Goal: Task Accomplishment & Management: Complete application form

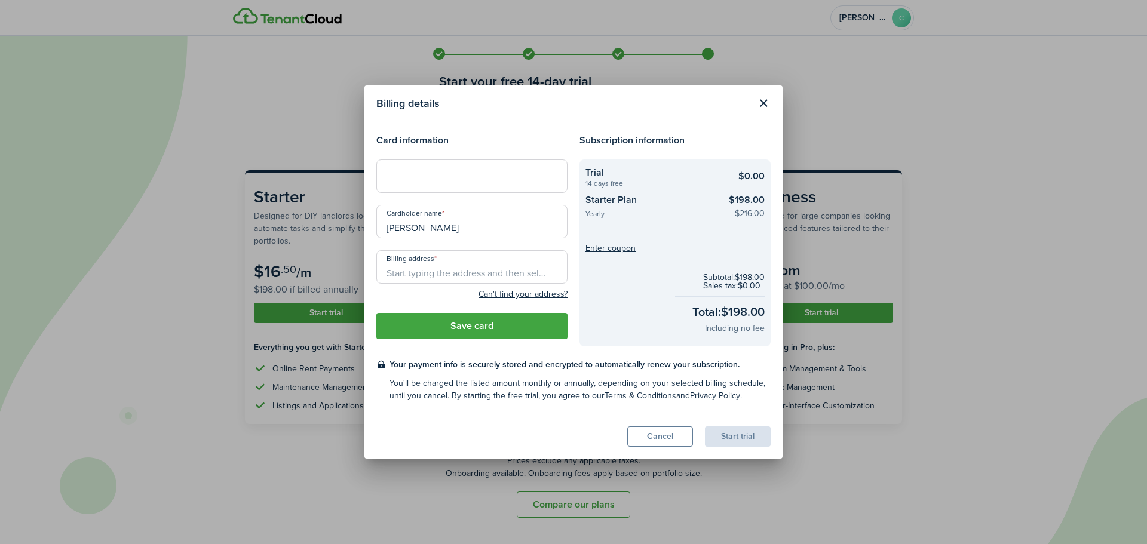
click at [438, 183] on div at bounding box center [471, 176] width 191 height 33
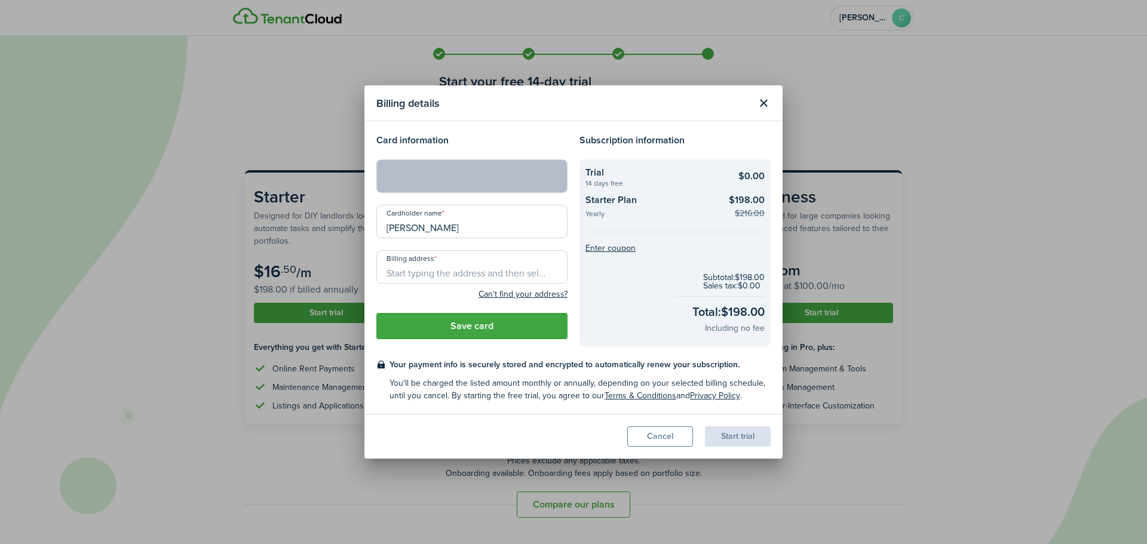
click at [421, 272] on input "Billing address" at bounding box center [471, 266] width 191 height 33
type input "[STREET_ADDRESS][PERSON_NAME]"
click at [493, 332] on button "Save card" at bounding box center [471, 326] width 191 height 26
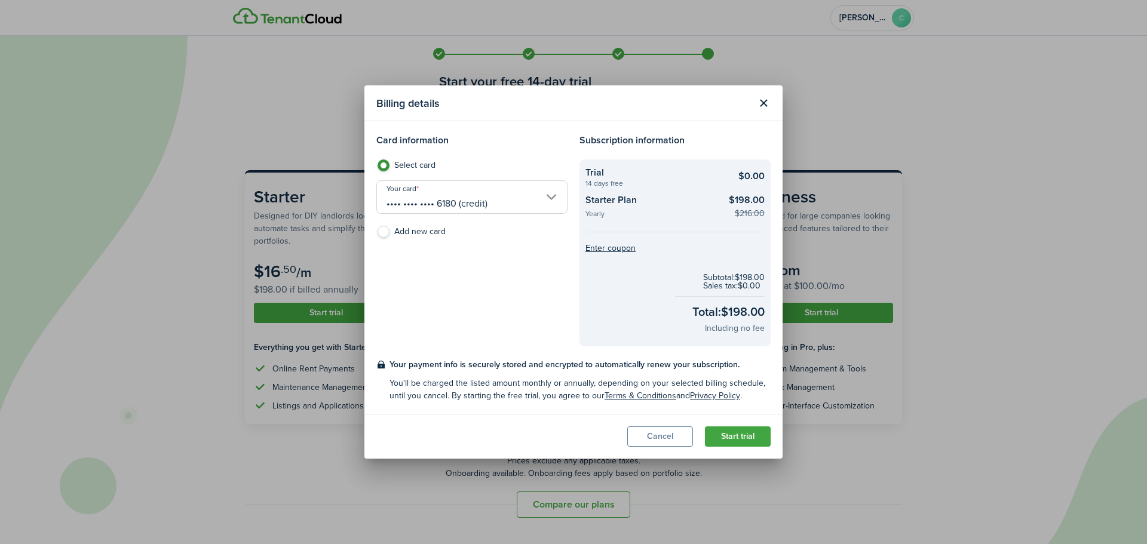
click at [738, 434] on button "Start trial" at bounding box center [738, 437] width 66 height 20
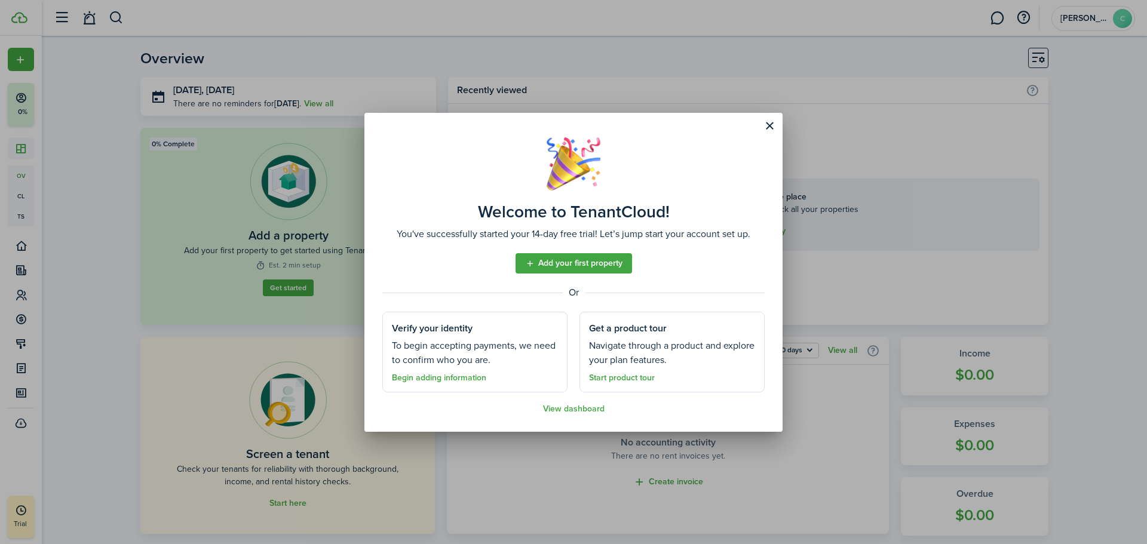
click at [595, 268] on link "Add your first property" at bounding box center [574, 263] width 117 height 20
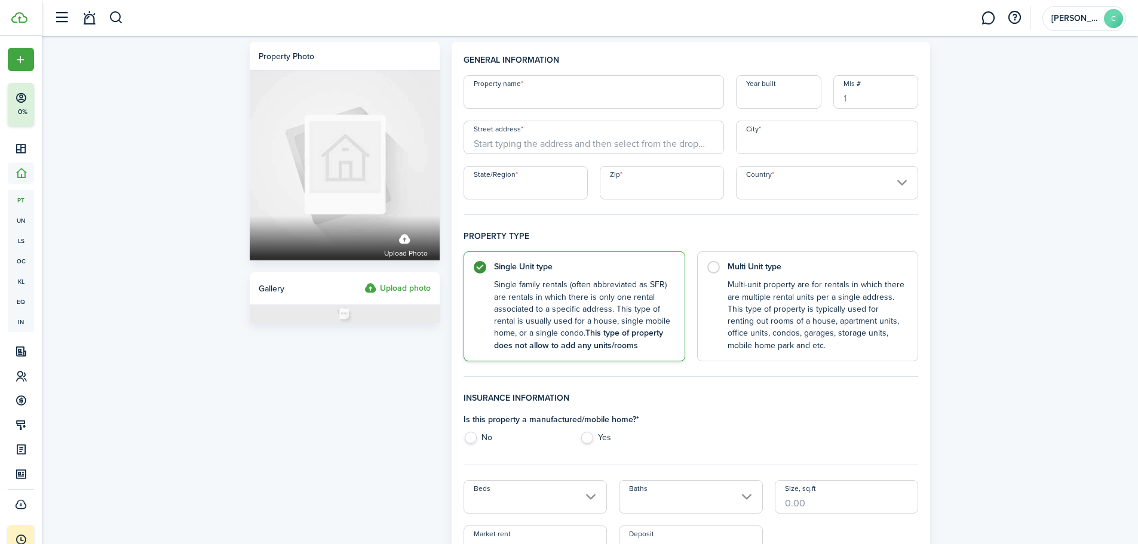
click at [497, 99] on input "Property name" at bounding box center [594, 91] width 261 height 33
type input "[PERSON_NAME][GEOGRAPHIC_DATA]"
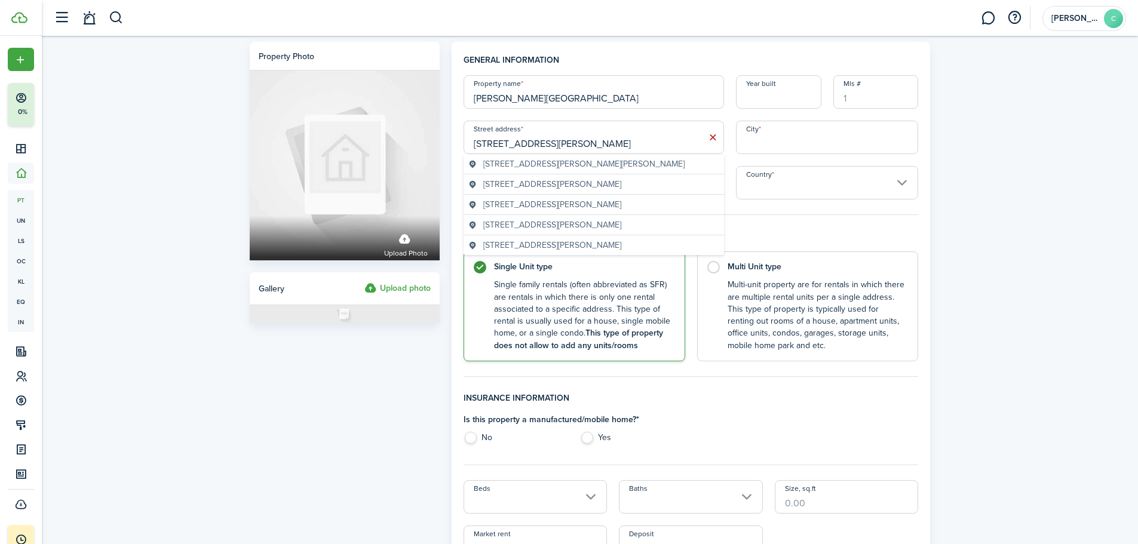
click at [529, 160] on span "[STREET_ADDRESS][PERSON_NAME][PERSON_NAME]" at bounding box center [583, 164] width 201 height 13
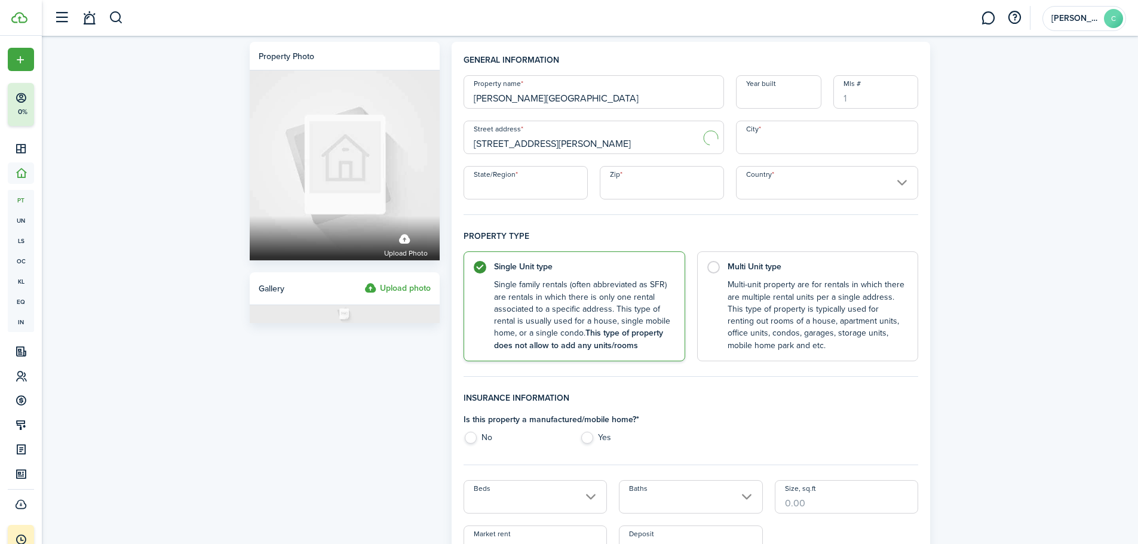
type input "[STREET_ADDRESS][PERSON_NAME]"
type input "[PERSON_NAME]"
type input "WY"
type input "82937"
type input "[GEOGRAPHIC_DATA]"
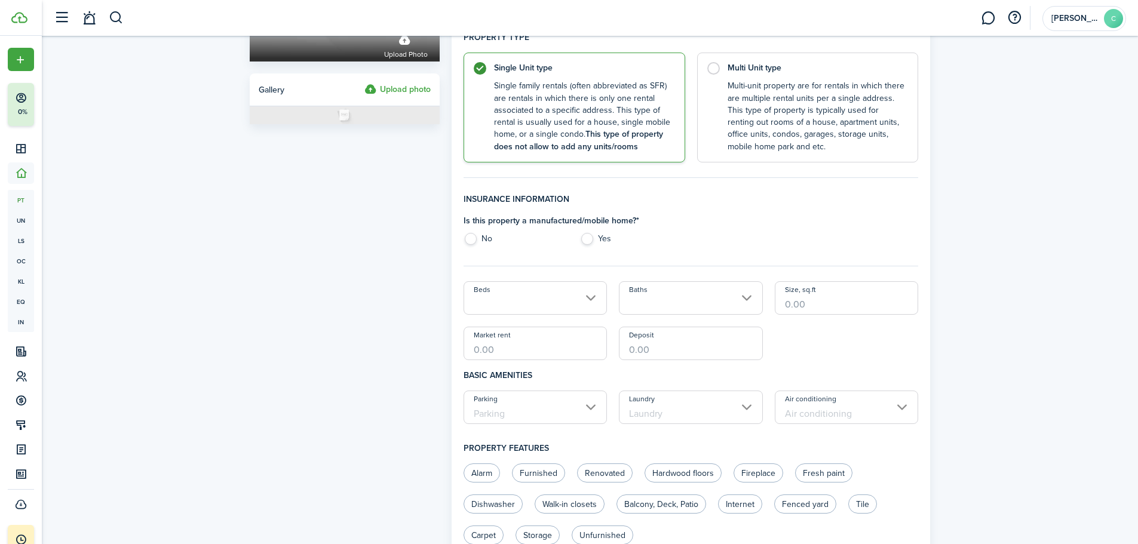
scroll to position [200, 0]
click at [472, 237] on label "No" at bounding box center [516, 241] width 105 height 18
radio input "true"
click at [593, 297] on input "Beds" at bounding box center [536, 296] width 144 height 33
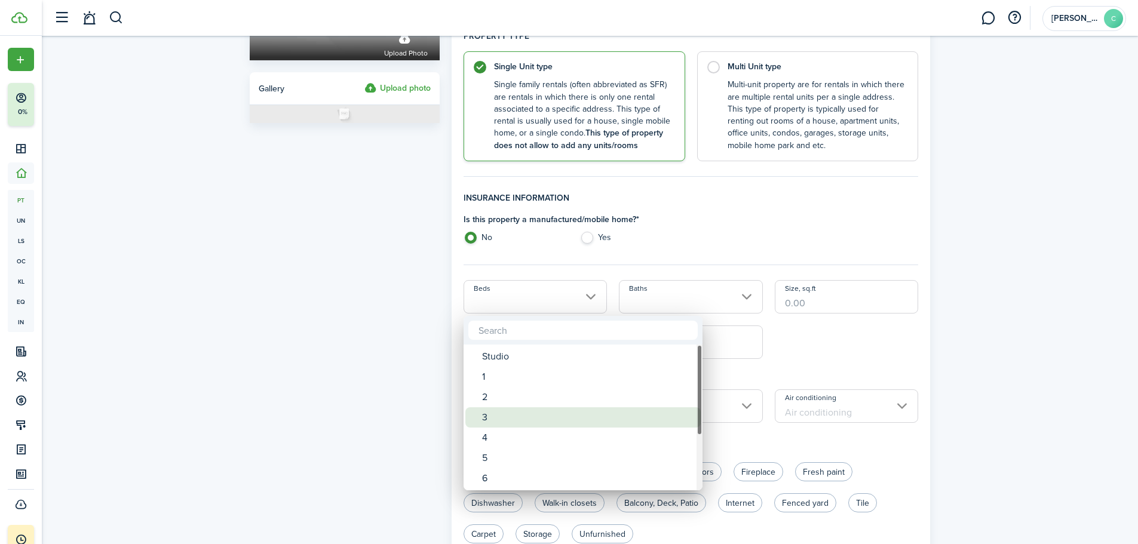
click at [508, 415] on div "3" at bounding box center [588, 417] width 212 height 20
type input "3"
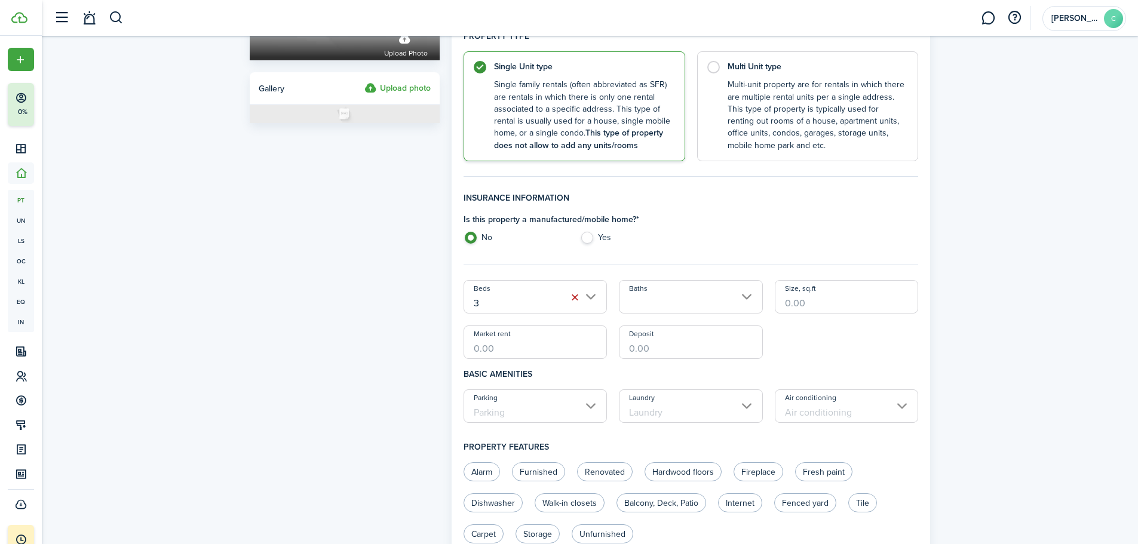
click at [653, 302] on input "Baths" at bounding box center [691, 296] width 144 height 33
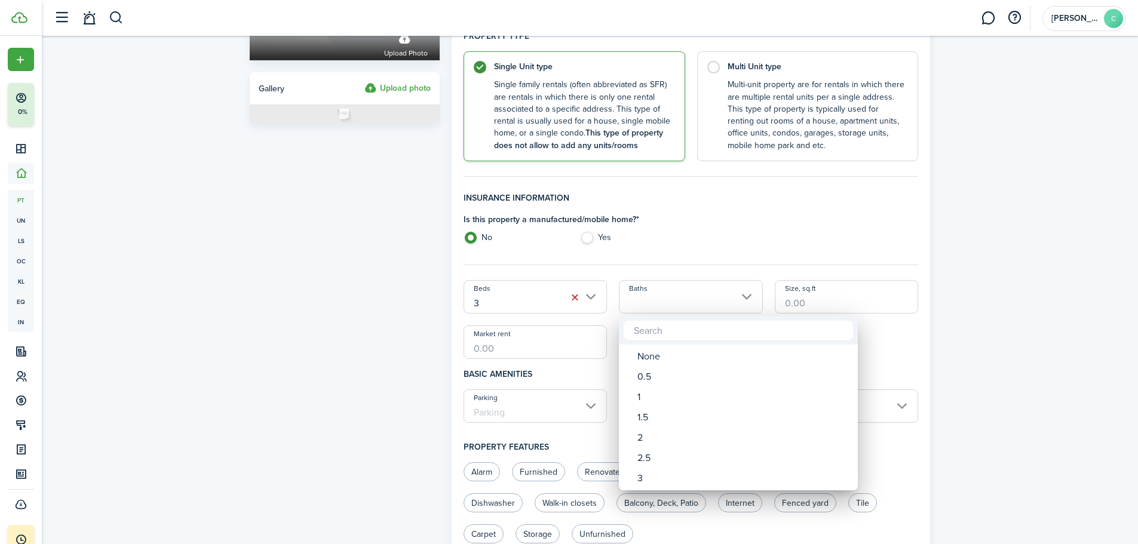
click at [747, 292] on div at bounding box center [568, 272] width 1329 height 736
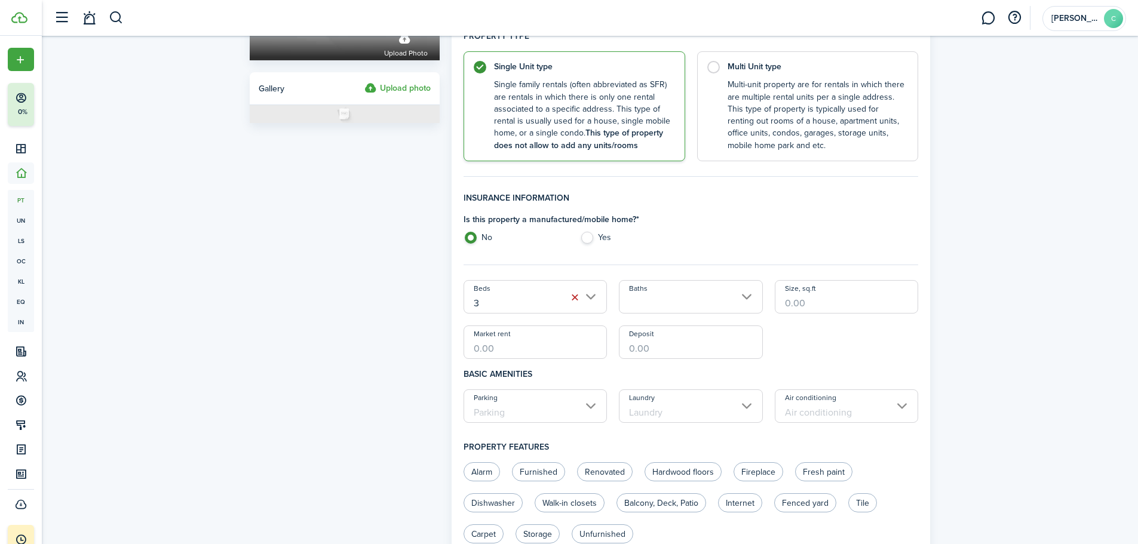
click at [746, 301] on input "Baths" at bounding box center [691, 296] width 144 height 33
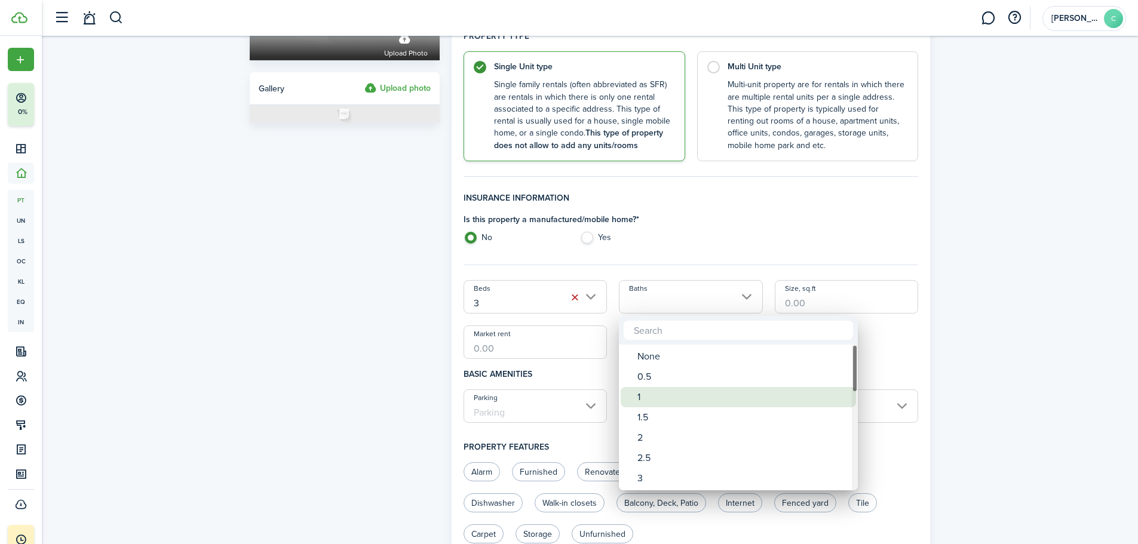
click at [643, 394] on div "1" at bounding box center [744, 397] width 212 height 20
type input "1"
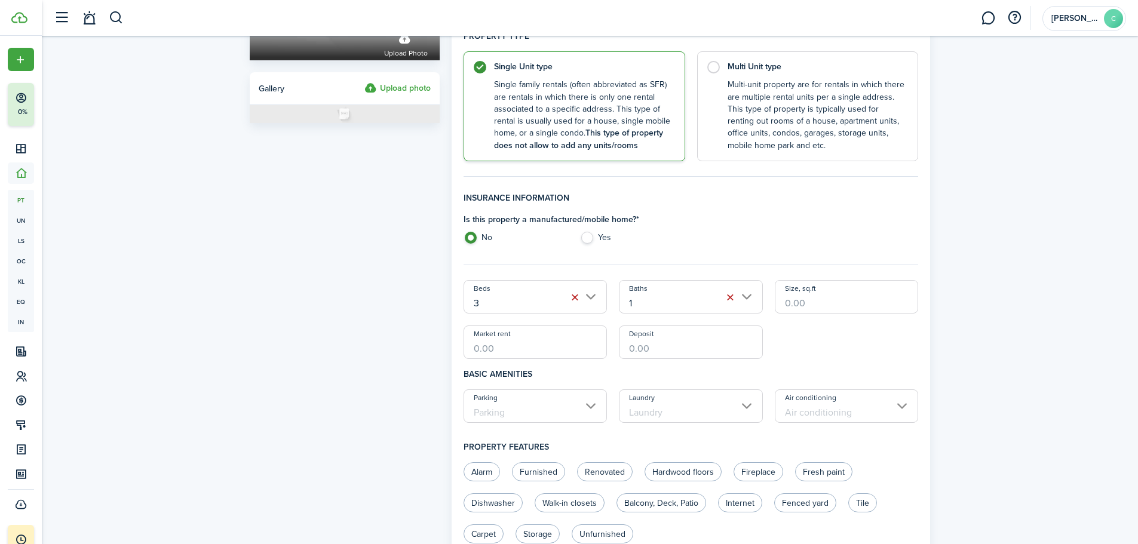
click at [501, 345] on input "Market rent" at bounding box center [536, 342] width 144 height 33
type input "$900.00"
click at [639, 348] on input "Deposit" at bounding box center [691, 342] width 144 height 33
click at [746, 405] on input "Laundry" at bounding box center [691, 406] width 144 height 33
type input "$600.00"
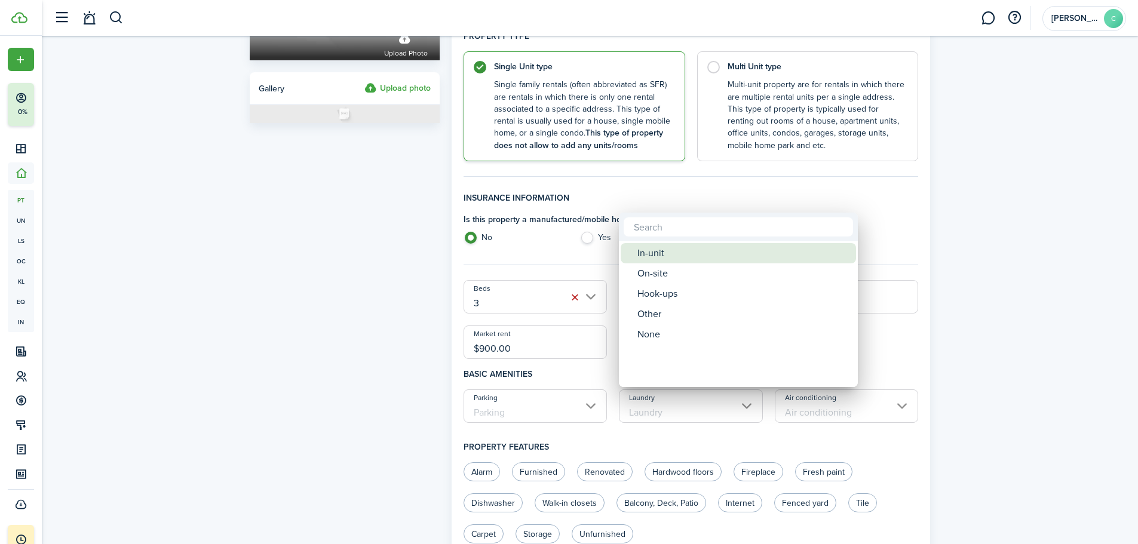
click at [662, 250] on div "In-unit" at bounding box center [744, 253] width 212 height 20
type input "In-unit"
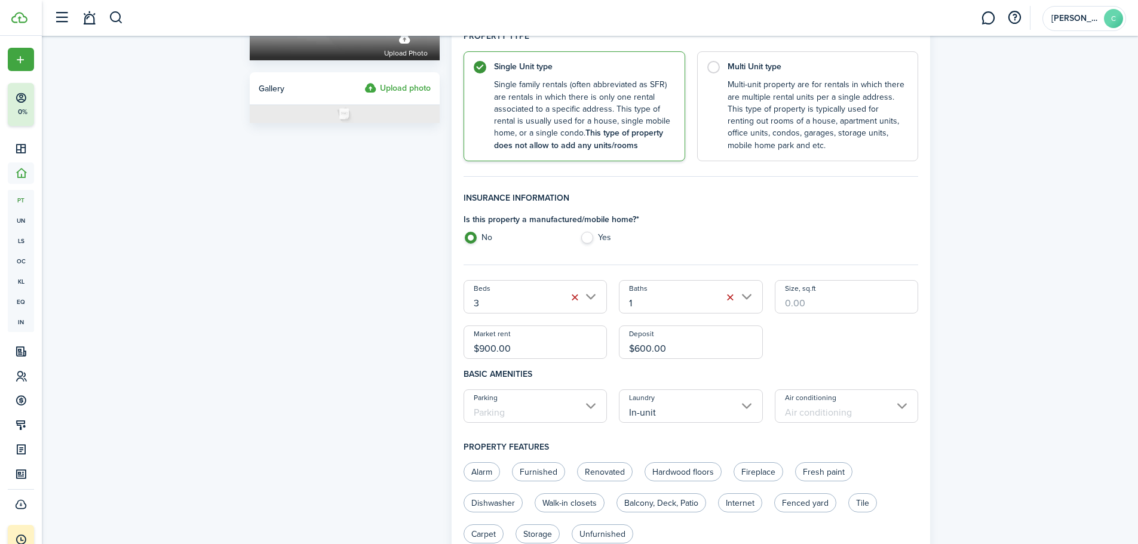
click at [832, 413] on input "Air conditioning" at bounding box center [847, 406] width 144 height 33
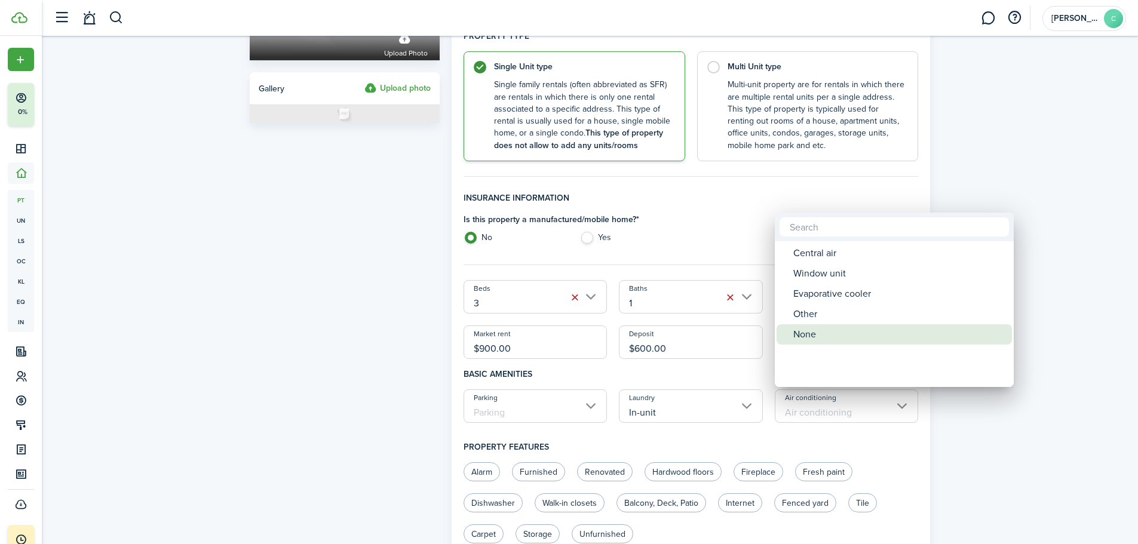
click at [802, 339] on div "None" at bounding box center [899, 334] width 212 height 20
type input "None"
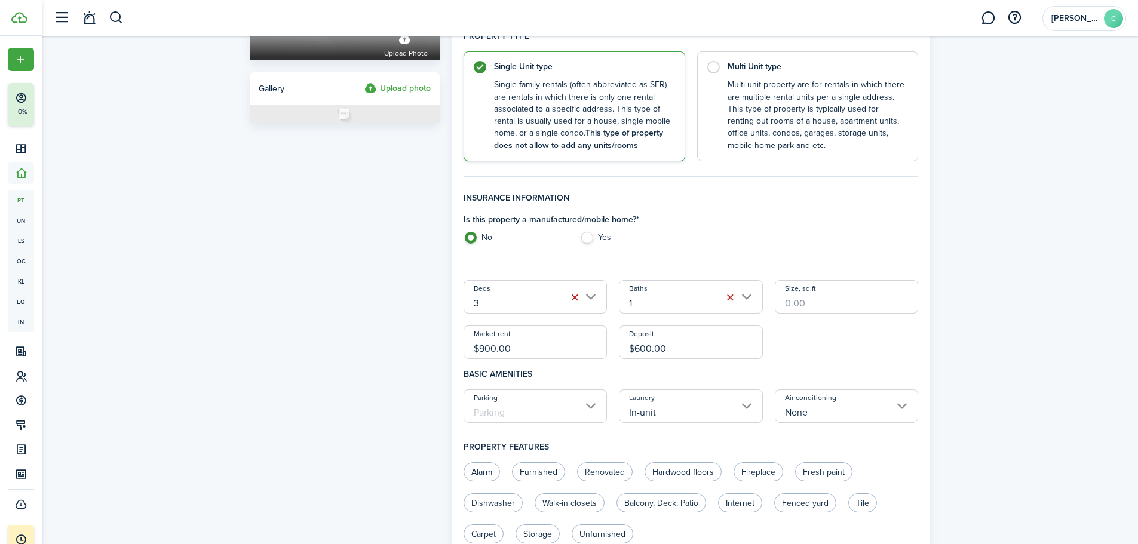
drag, startPoint x: 1137, startPoint y: 248, endPoint x: 1142, endPoint y: 309, distance: 61.2
click at [1138, 309] on html "Create New Finish Account Setup 0% Dashboard Portfolio pt Properties un Units l…" at bounding box center [569, 72] width 1138 height 544
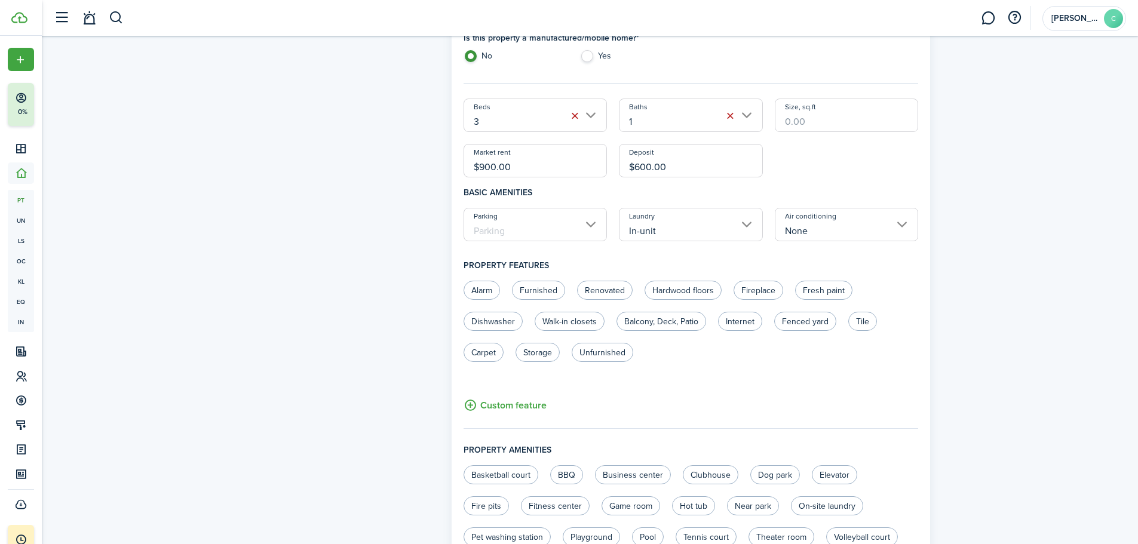
scroll to position [393, 0]
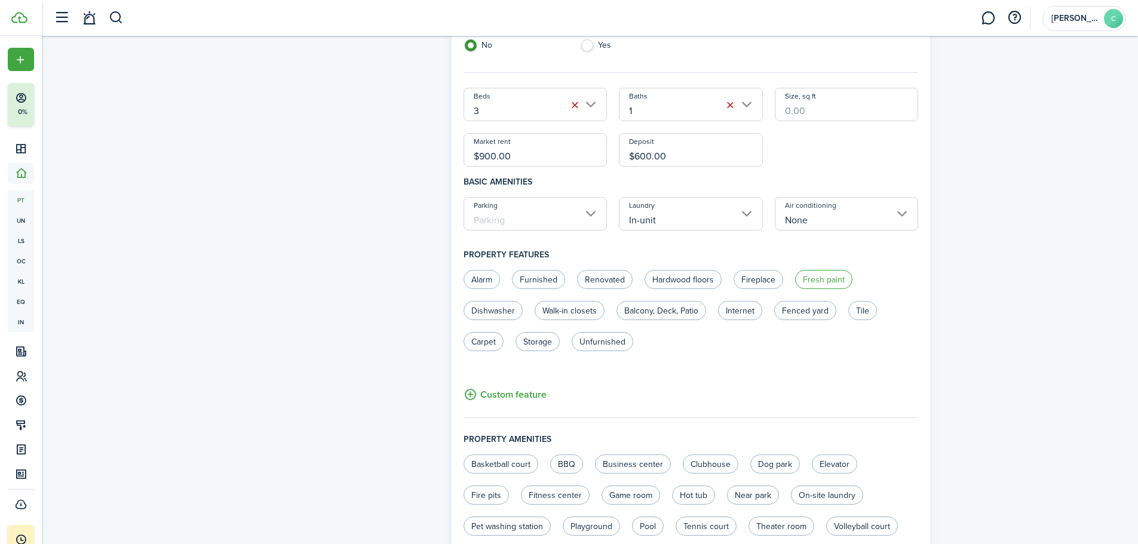
click at [810, 275] on label "Fresh paint" at bounding box center [823, 279] width 57 height 19
radio input "true"
click at [488, 343] on label "Carpet" at bounding box center [484, 341] width 40 height 19
radio input "true"
click at [539, 344] on label "Storage" at bounding box center [538, 341] width 44 height 19
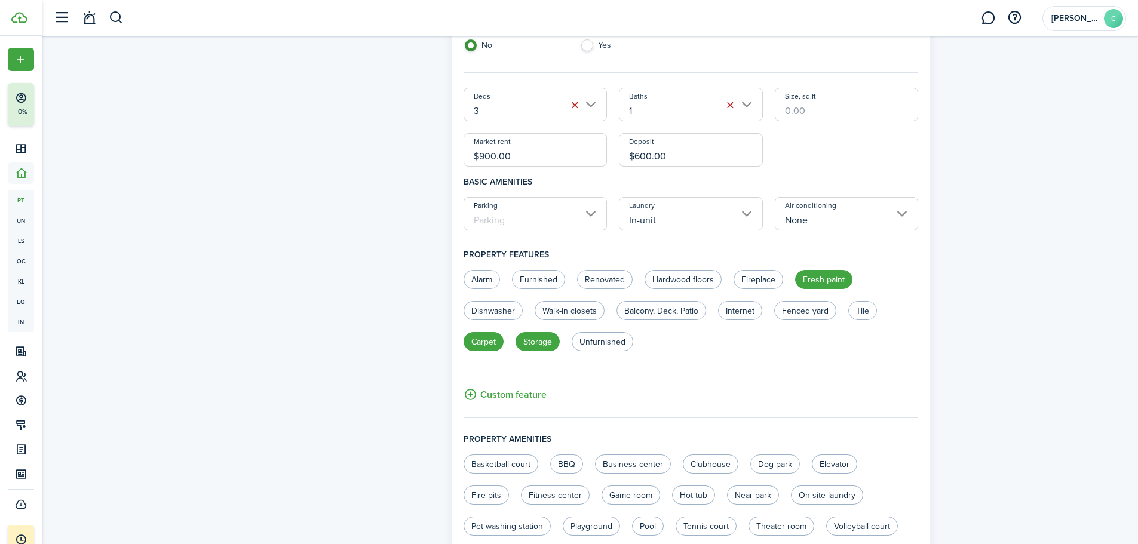
radio input "true"
click at [572, 307] on label "Walk-in closets" at bounding box center [570, 310] width 70 height 19
radio input "true"
click at [611, 343] on label "Unfurnished" at bounding box center [603, 341] width 62 height 19
radio input "true"
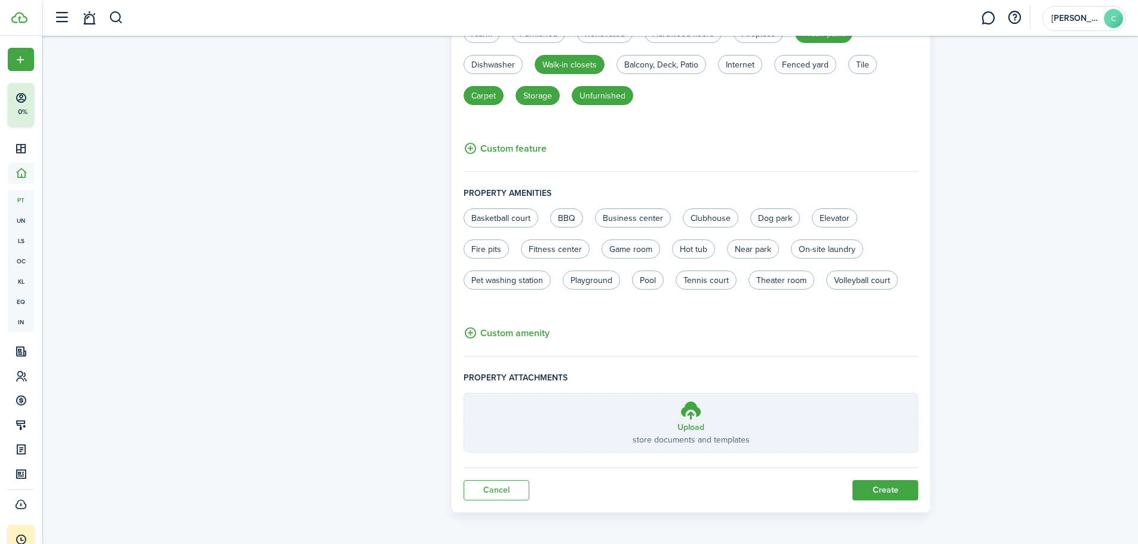
scroll to position [640, 0]
click at [897, 486] on button "Create" at bounding box center [886, 489] width 66 height 20
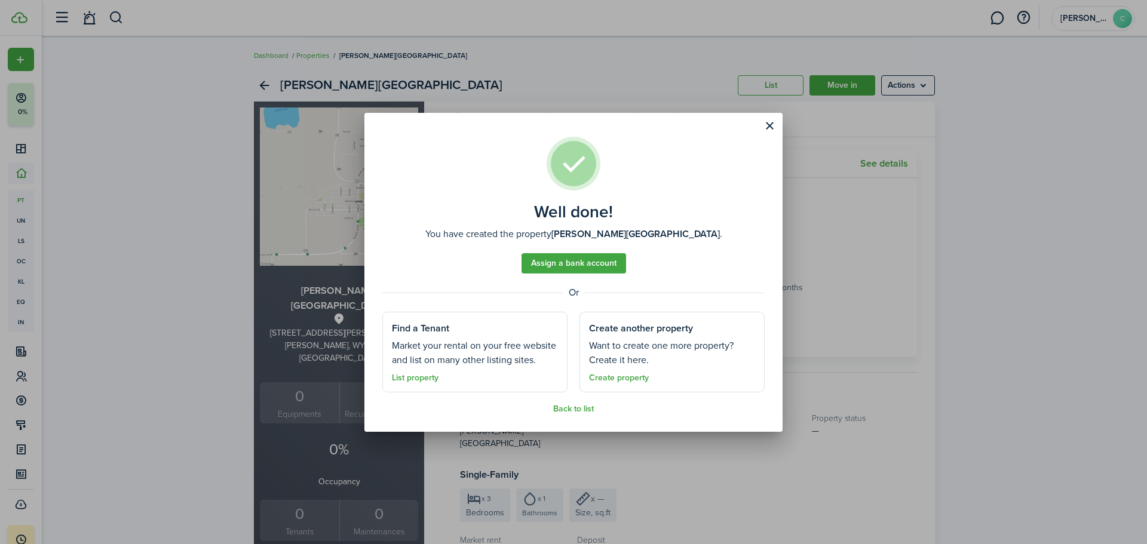
click at [581, 261] on link "Assign a bank account" at bounding box center [574, 263] width 105 height 20
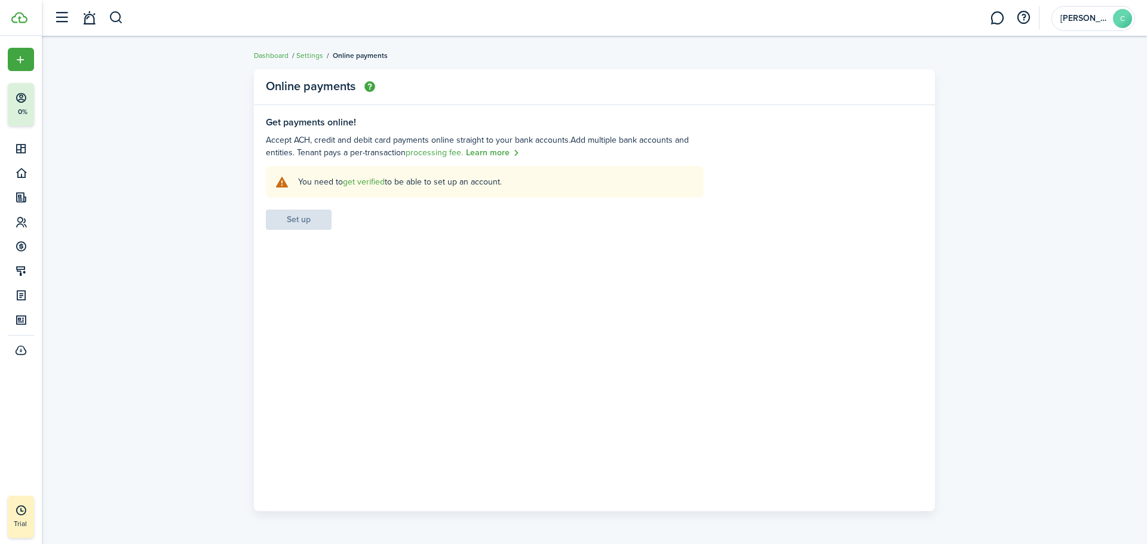
click at [373, 179] on link "get verified" at bounding box center [364, 182] width 42 height 13
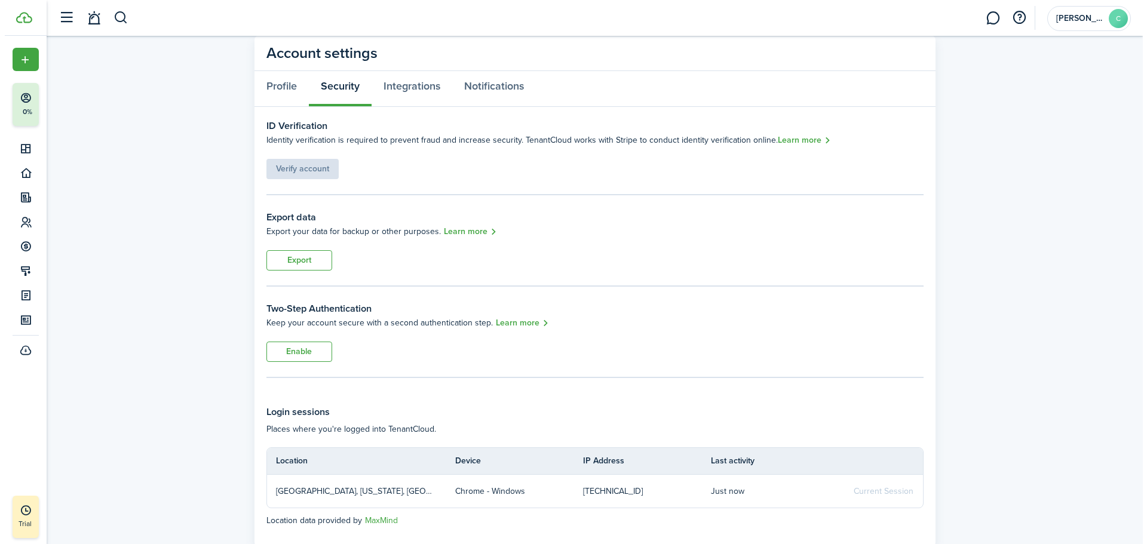
scroll to position [70, 0]
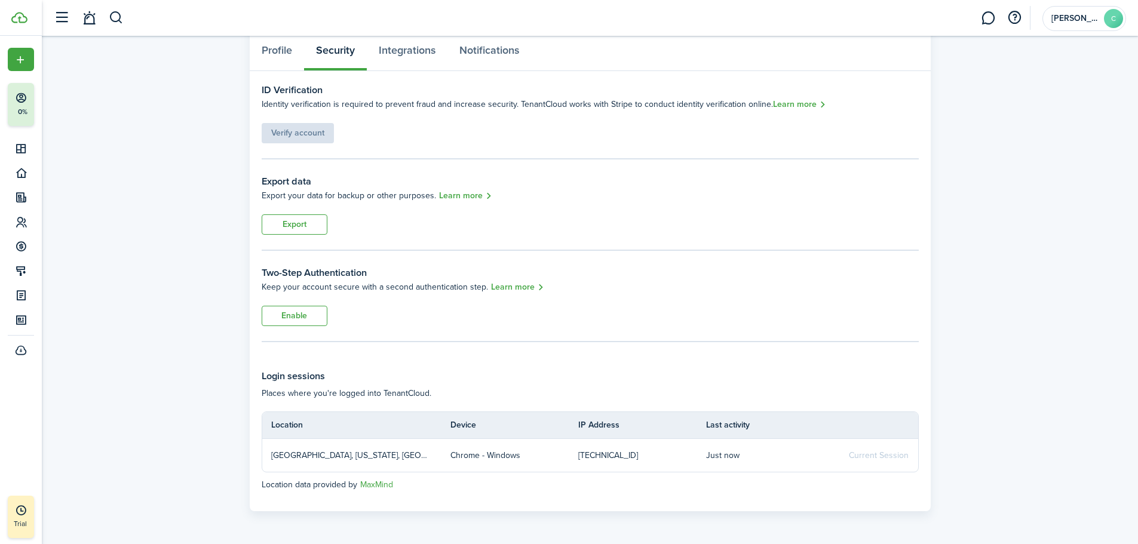
click at [295, 318] on button "Enable" at bounding box center [295, 316] width 66 height 20
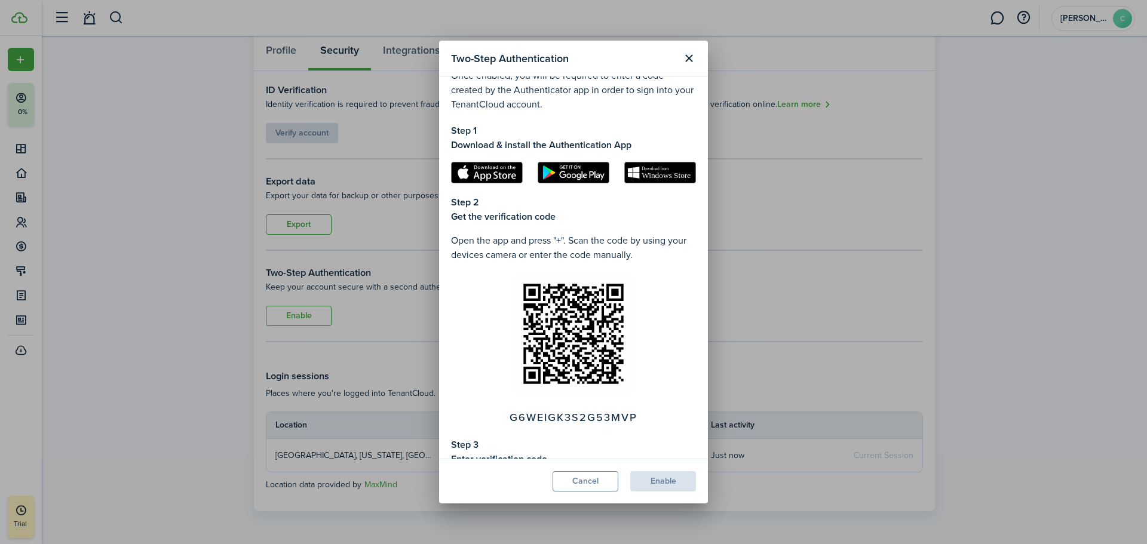
scroll to position [0, 0]
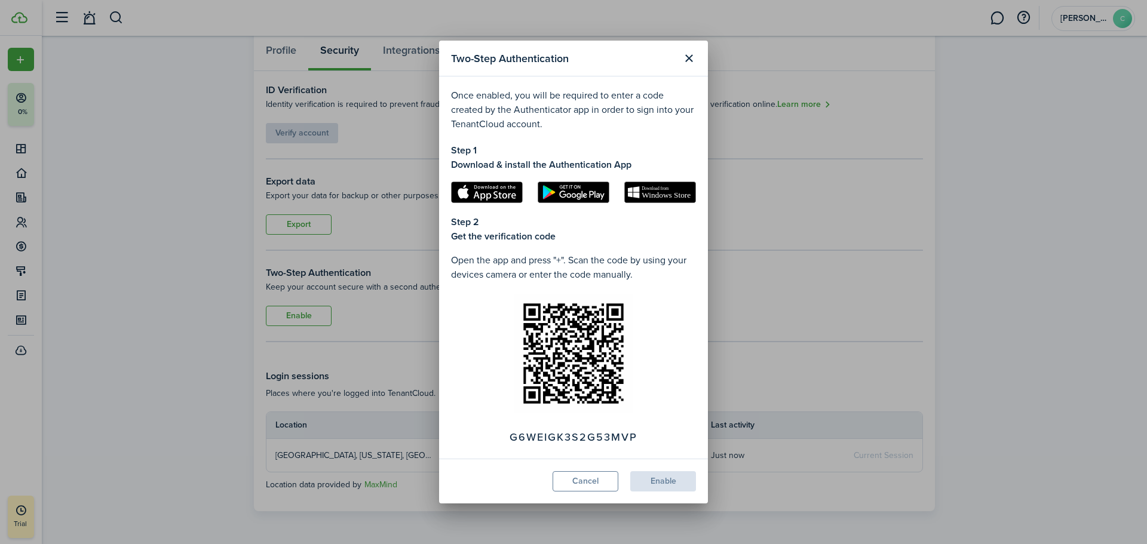
click at [696, 53] on button "Close modal" at bounding box center [689, 58] width 20 height 20
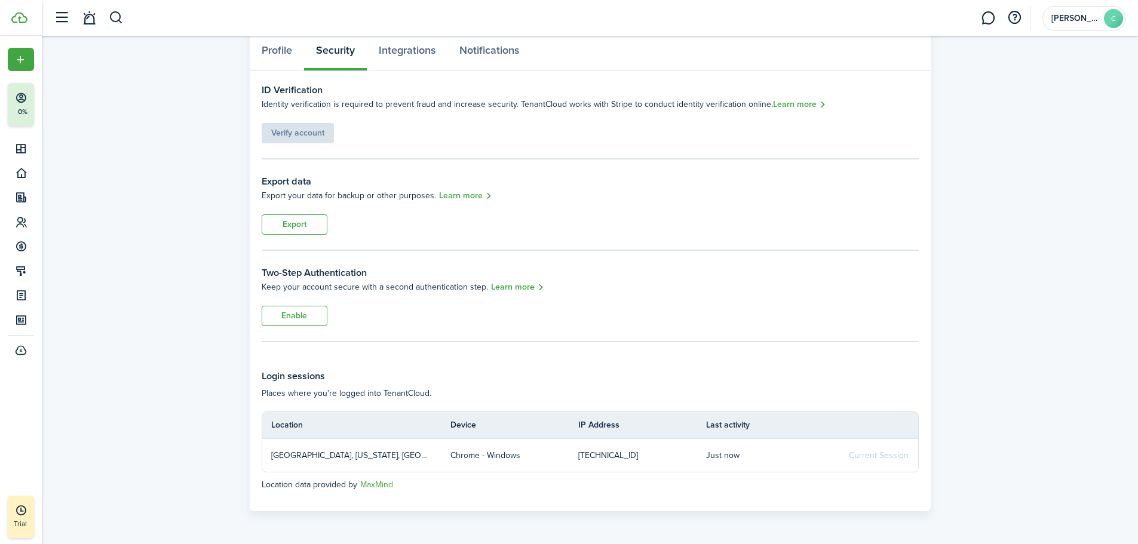
drag, startPoint x: 1137, startPoint y: 158, endPoint x: 1138, endPoint y: 111, distance: 46.6
click at [1138, 111] on account-settings-layout "Account settings Profile Security Integrations Notifications ID Verification Id…" at bounding box center [590, 255] width 1096 height 524
click at [309, 224] on button "Export" at bounding box center [295, 224] width 66 height 20
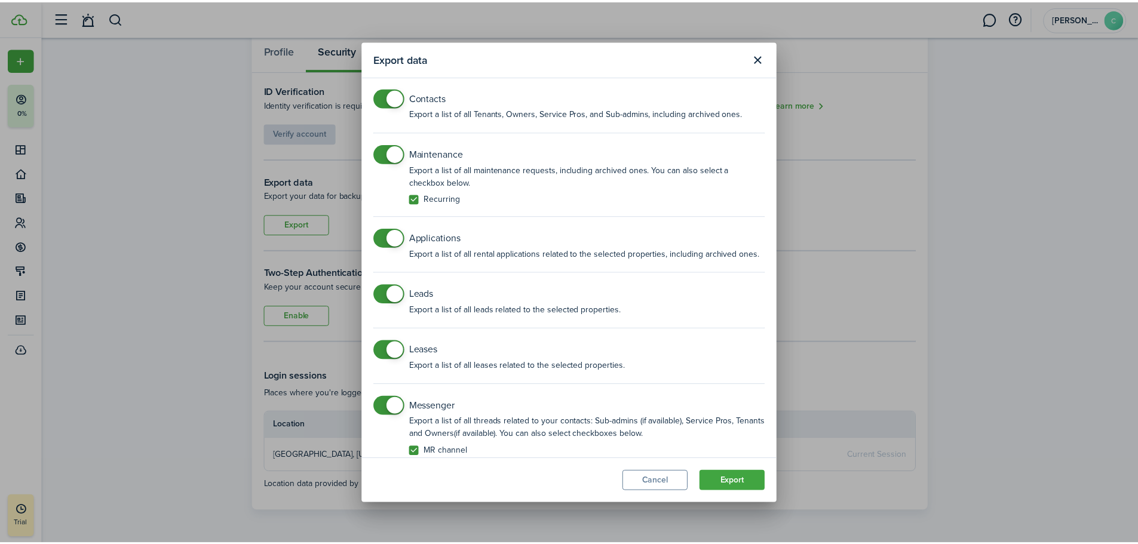
scroll to position [213, 0]
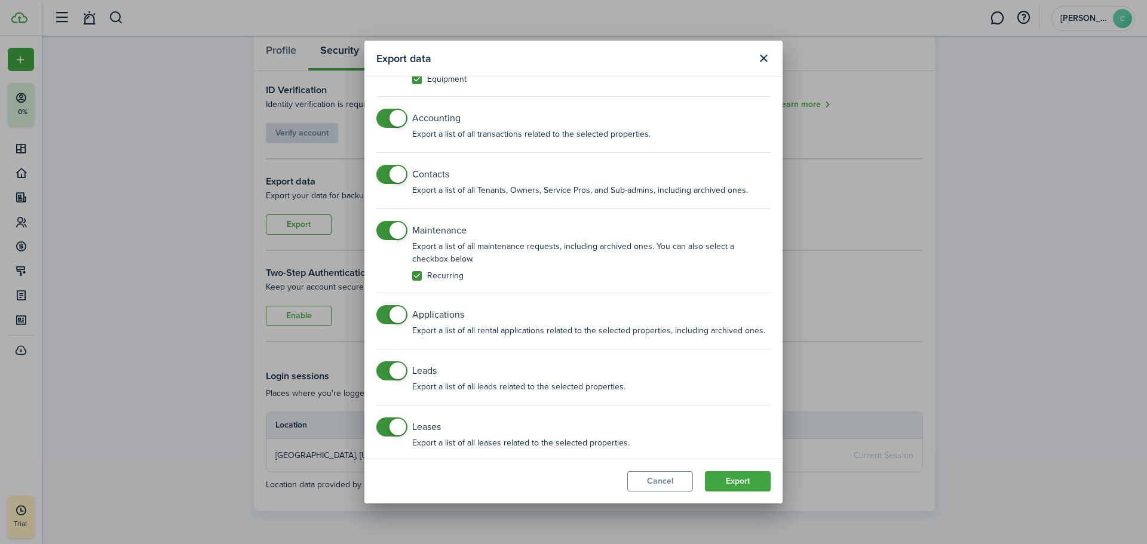
click at [682, 478] on button "Cancel" at bounding box center [660, 481] width 66 height 20
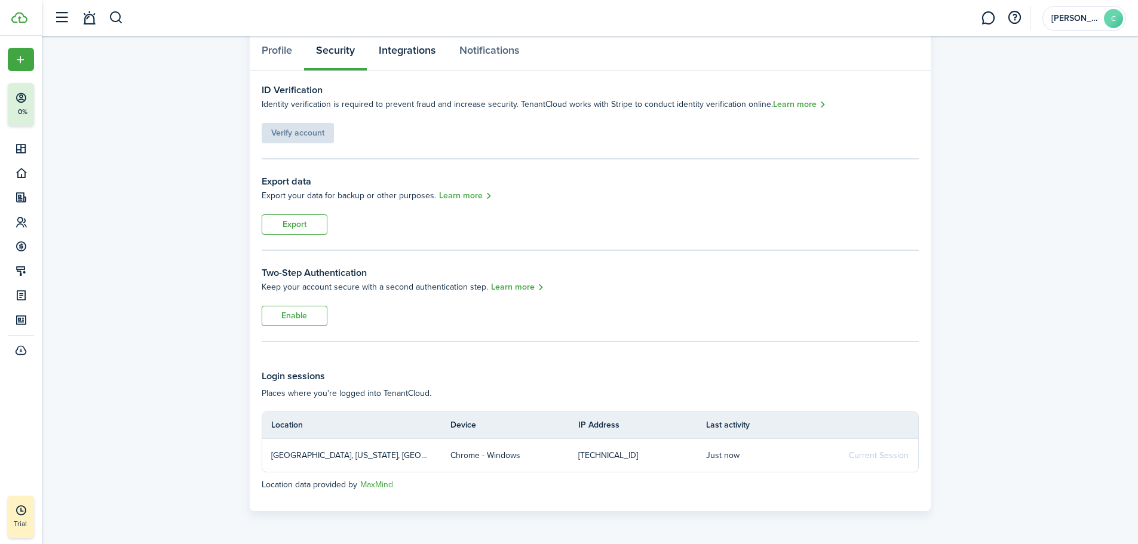
click at [428, 53] on link "Integrations" at bounding box center [407, 53] width 81 height 36
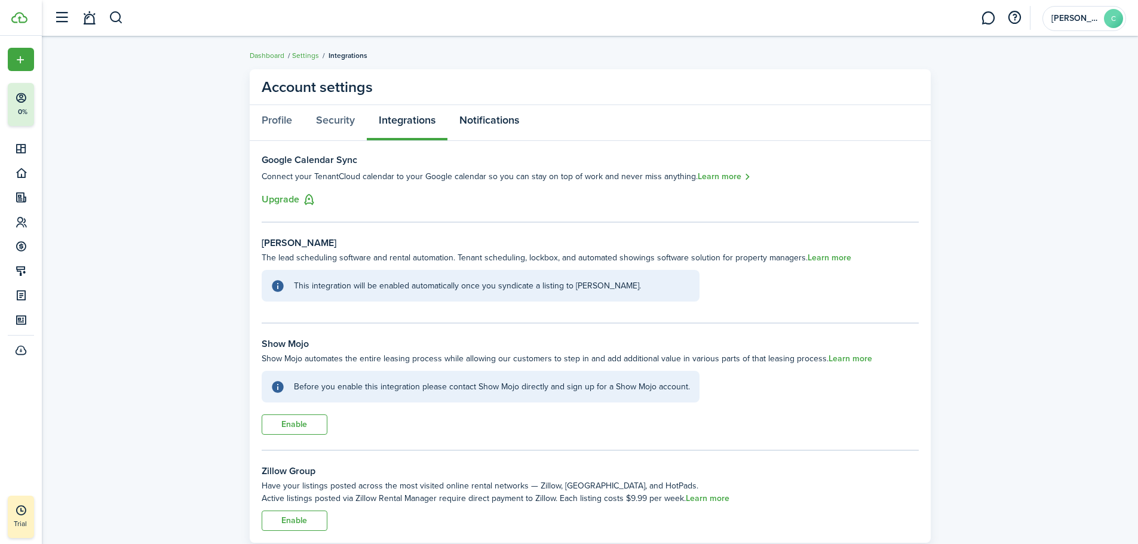
click at [502, 115] on link "Notifications" at bounding box center [490, 123] width 84 height 36
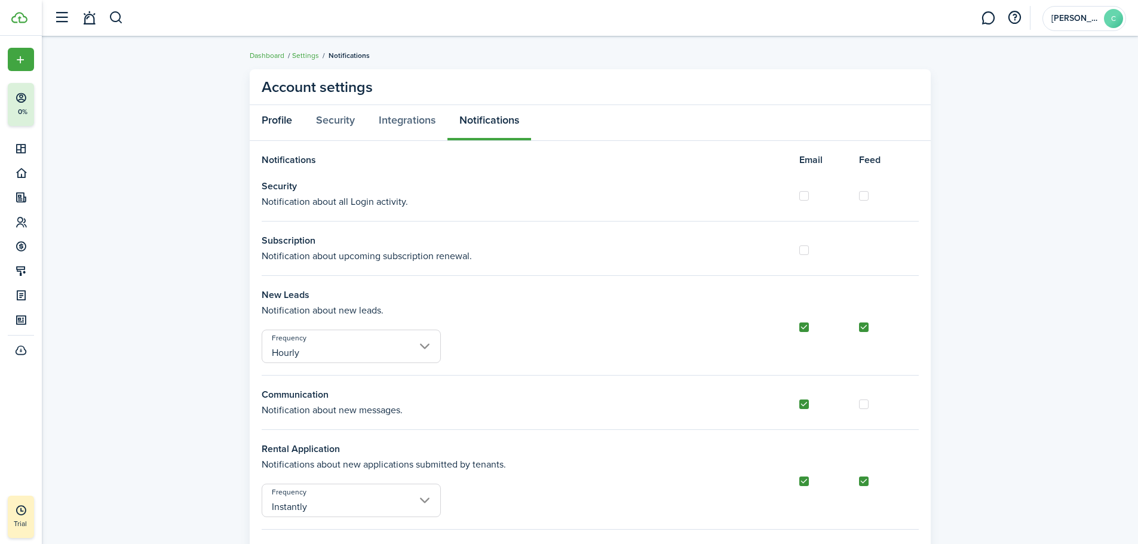
click at [272, 119] on link "Profile" at bounding box center [277, 123] width 54 height 36
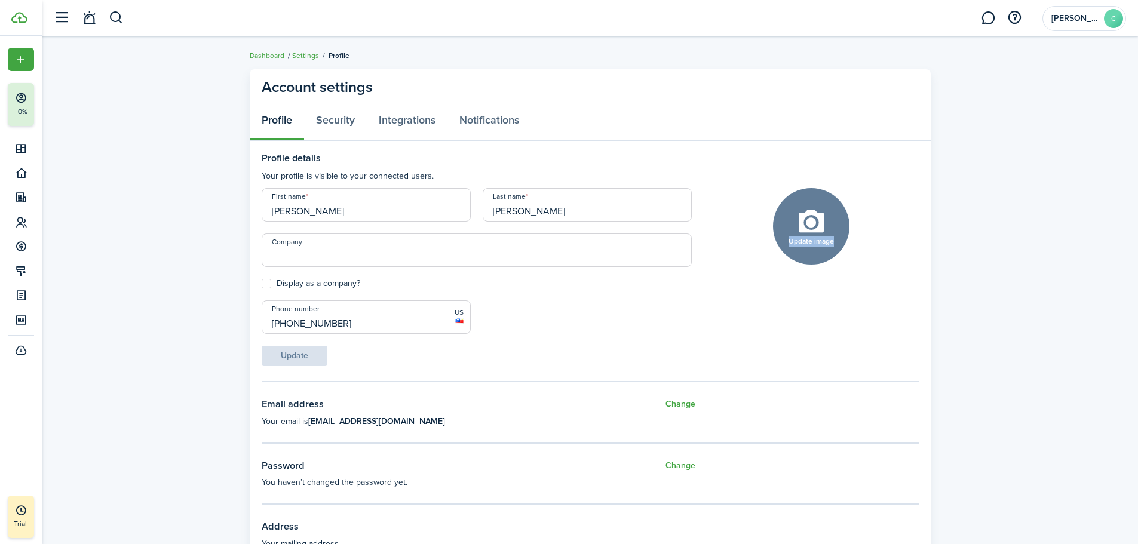
drag, startPoint x: 1137, startPoint y: 155, endPoint x: 1154, endPoint y: 219, distance: 66.2
click at [1138, 219] on html "Create New Finish Account Setup 0% Dashboard Portfolio Leasing Contacts Account…" at bounding box center [569, 272] width 1138 height 544
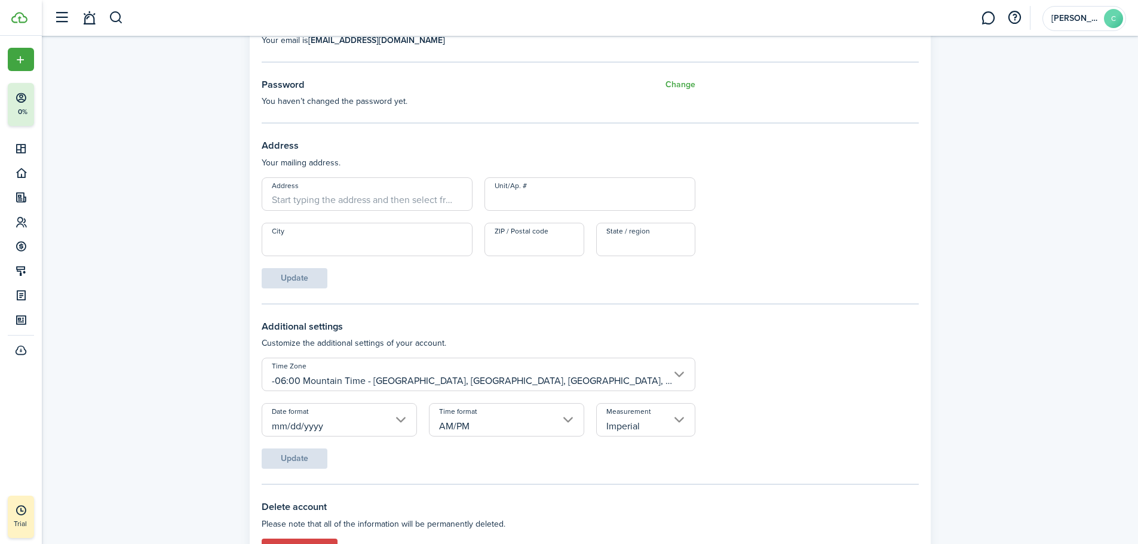
scroll to position [384, 0]
click at [292, 194] on input "Address" at bounding box center [367, 191] width 211 height 33
type input "[STREET_ADDRESS]"
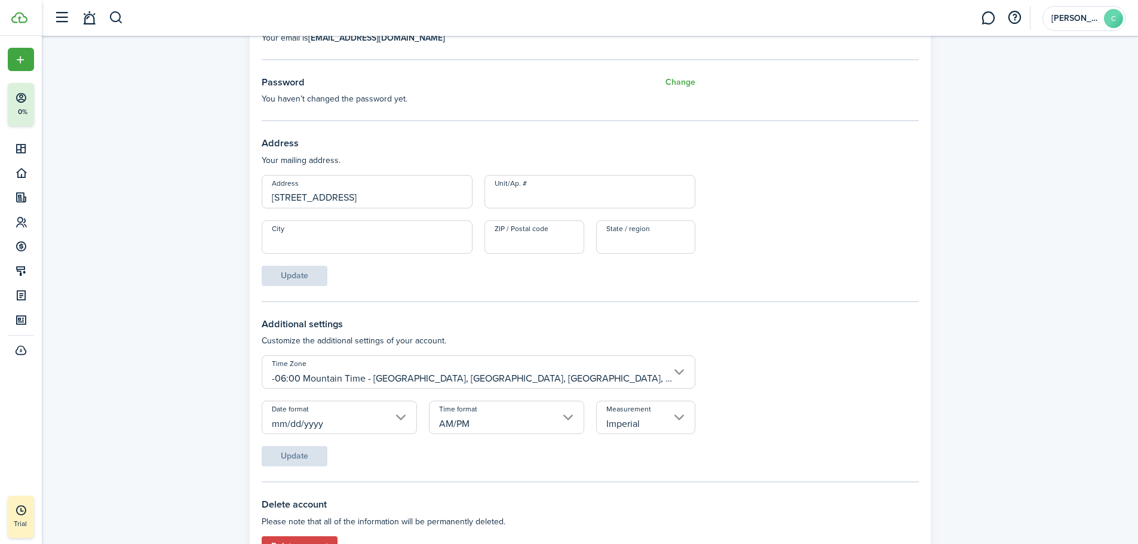
type input "[PERSON_NAME]"
type input "83347"
type input "ID"
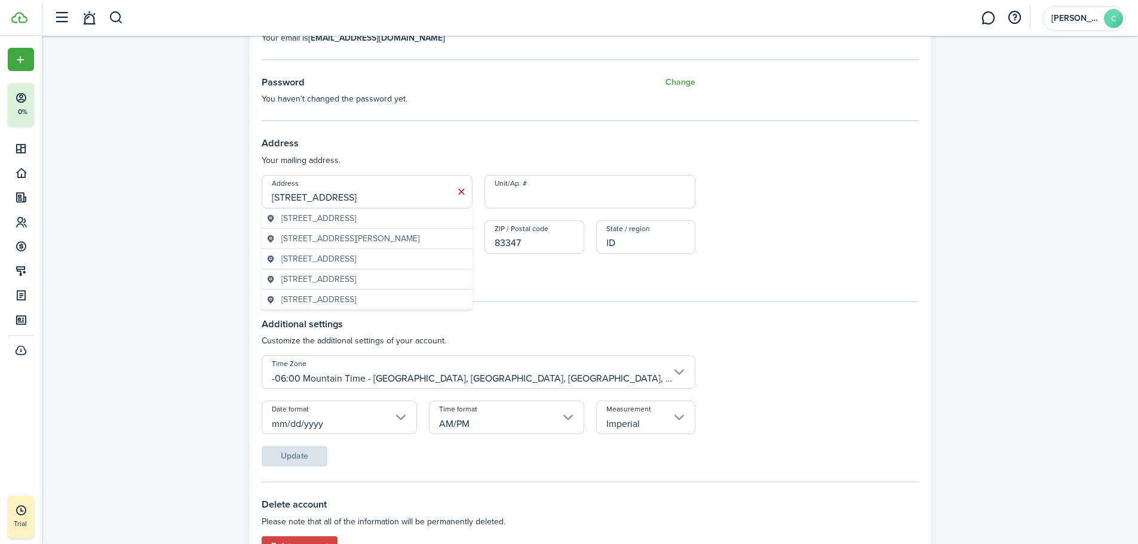
click at [385, 241] on span "[STREET_ADDRESS][PERSON_NAME]" at bounding box center [350, 238] width 138 height 13
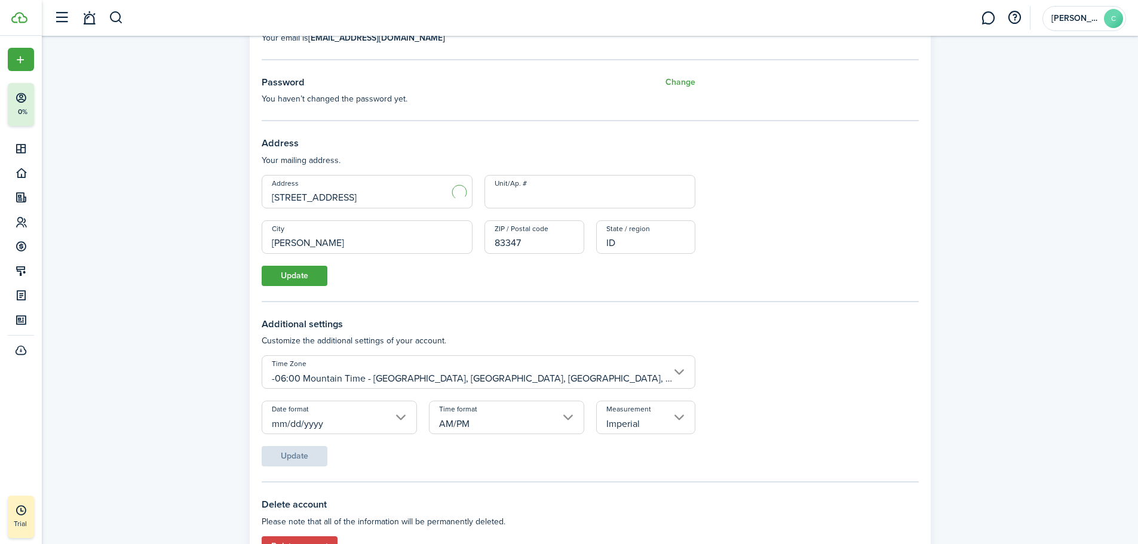
type input "941 W 100 S"
click at [295, 272] on button "Update" at bounding box center [295, 276] width 66 height 20
click at [678, 369] on input "-06:00 Mountain Time - [GEOGRAPHIC_DATA], [GEOGRAPHIC_DATA], [GEOGRAPHIC_DATA],…" at bounding box center [479, 372] width 434 height 33
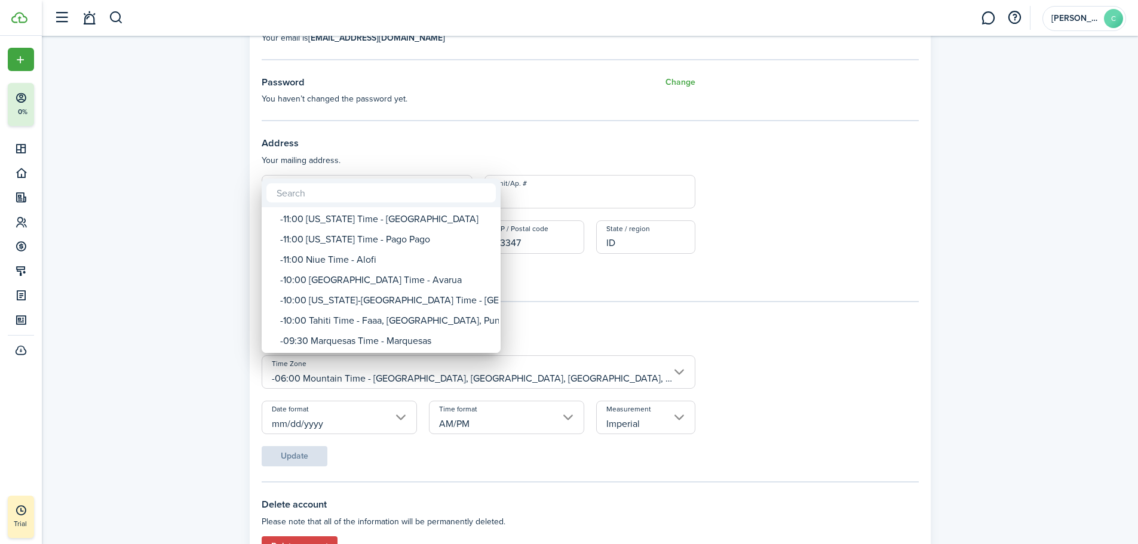
type input "m"
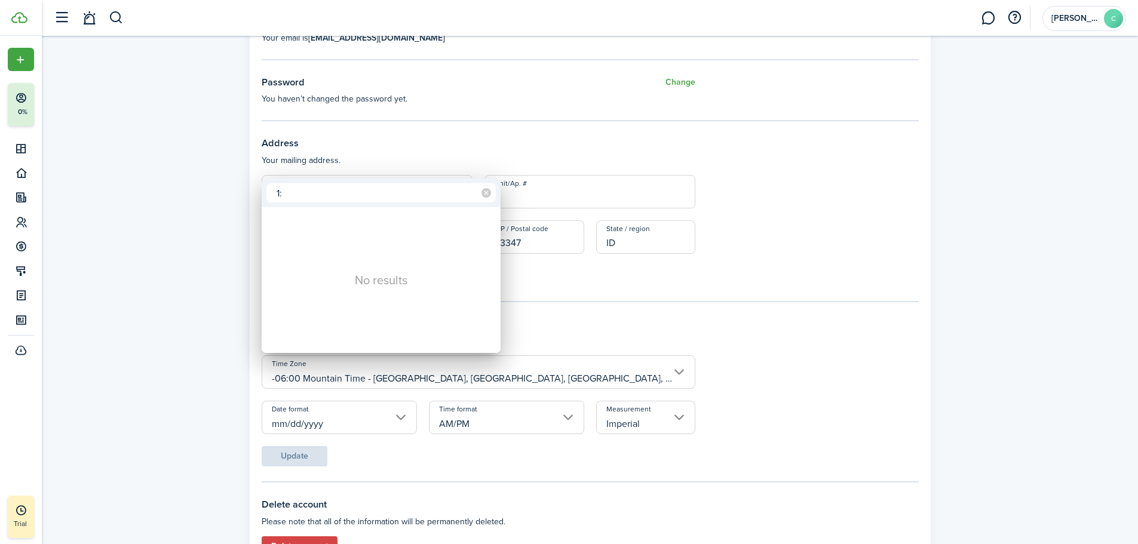
type input "1"
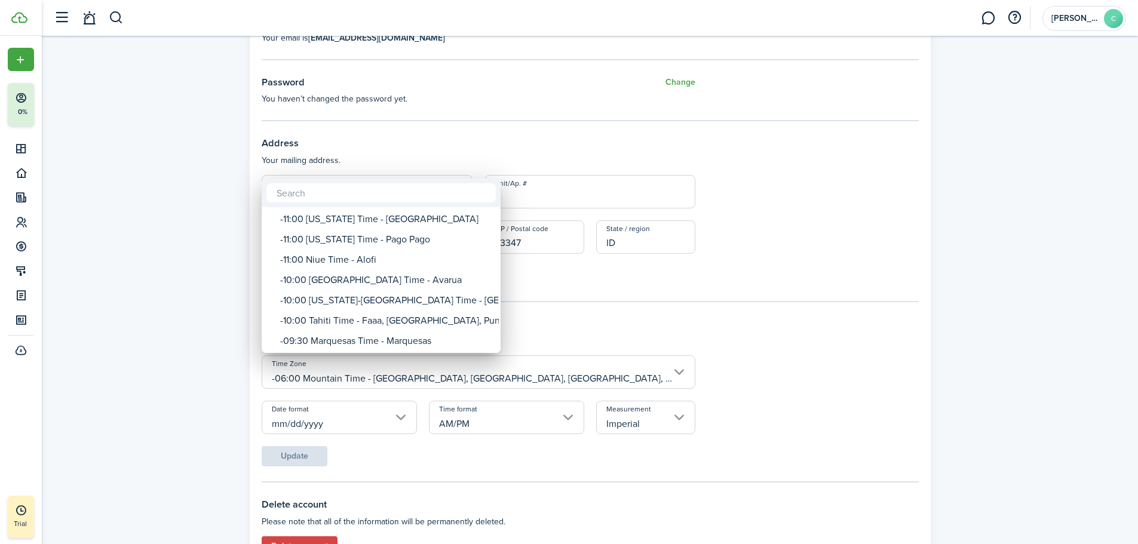
click at [857, 185] on div at bounding box center [568, 272] width 1329 height 736
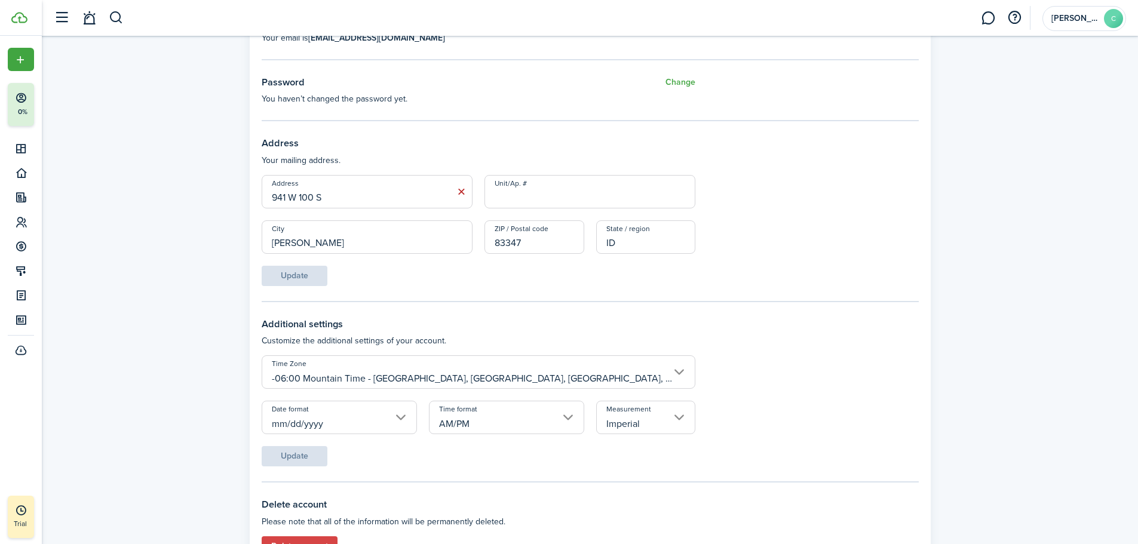
click at [402, 413] on input "mm/dd/yyyy" at bounding box center [339, 417] width 155 height 33
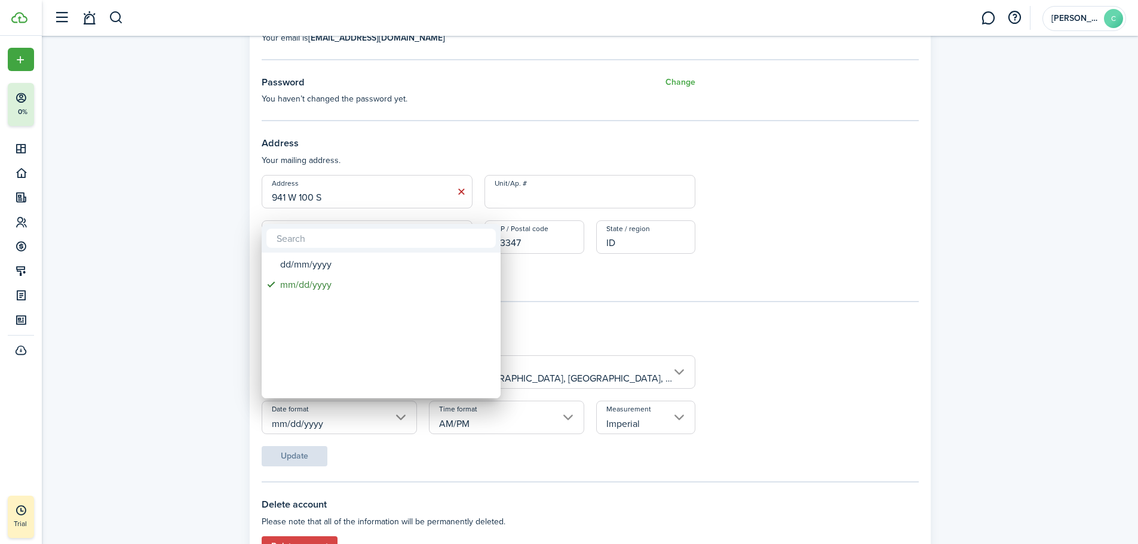
click at [899, 359] on div at bounding box center [568, 272] width 1329 height 736
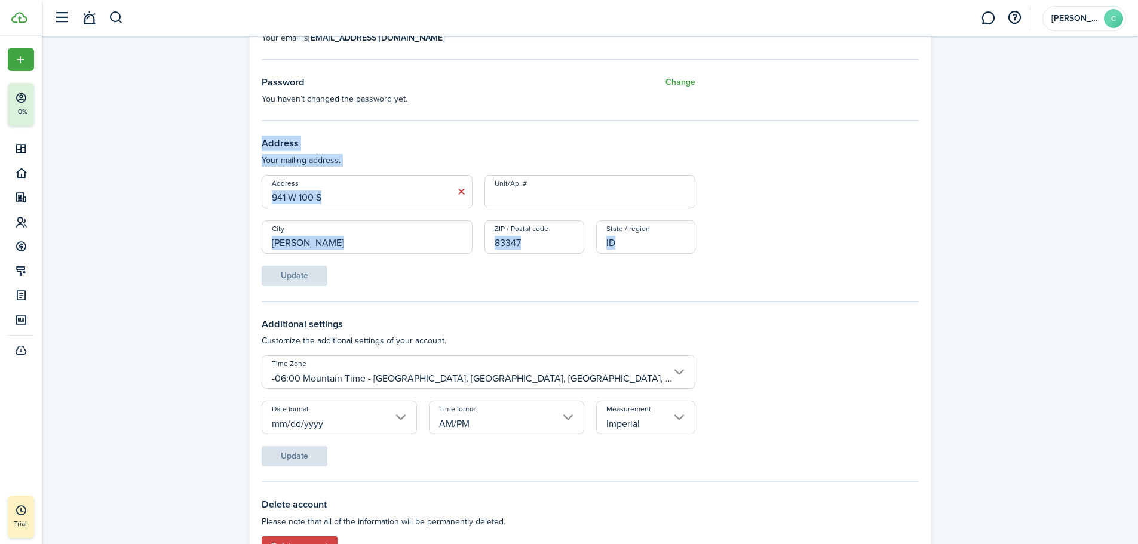
drag, startPoint x: 1136, startPoint y: 274, endPoint x: 1122, endPoint y: 382, distance: 109.1
click at [1122, 382] on account-settings-layout "Account settings Profile Security Integrations Notifications Profile details Yo…" at bounding box center [590, 127] width 1096 height 895
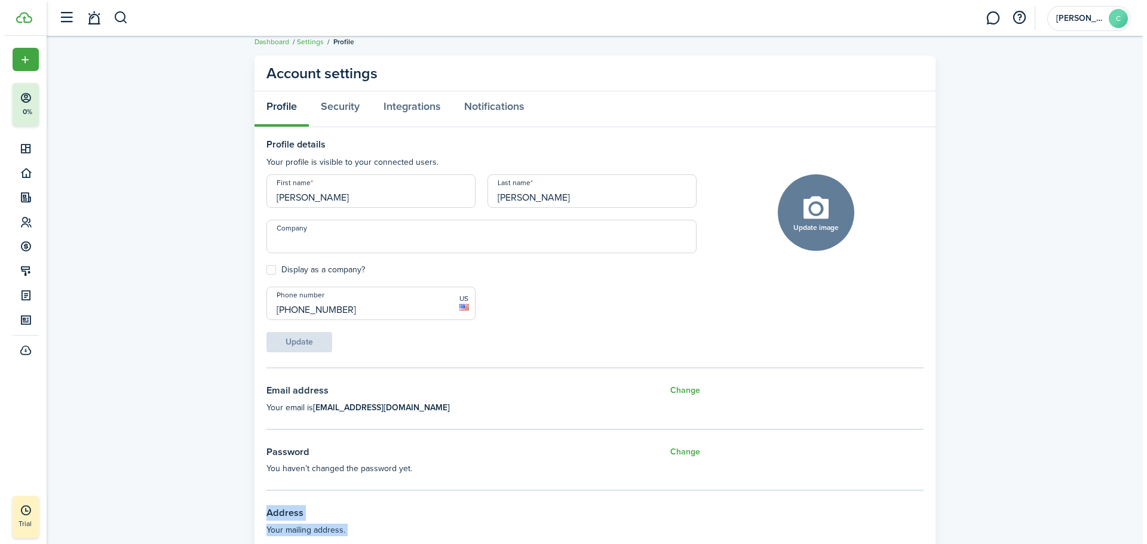
scroll to position [0, 0]
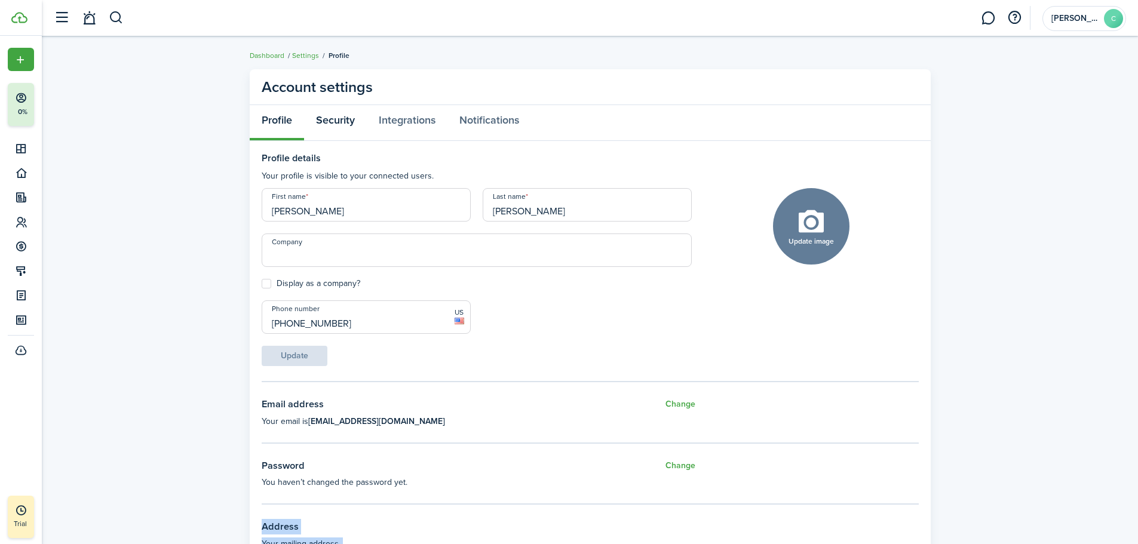
click at [343, 117] on link "Security" at bounding box center [335, 123] width 63 height 36
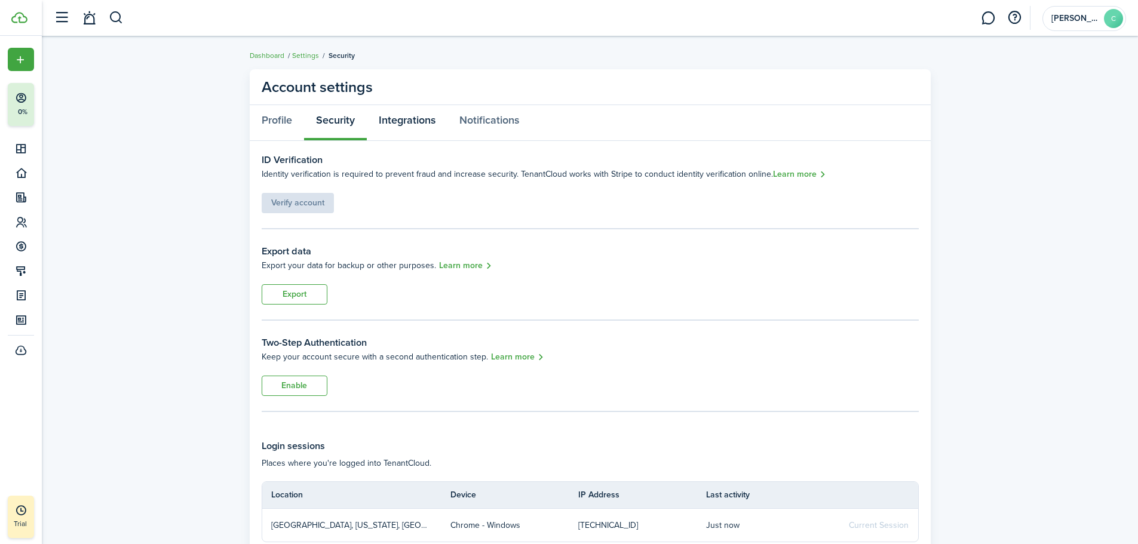
click at [417, 117] on link "Integrations" at bounding box center [407, 123] width 81 height 36
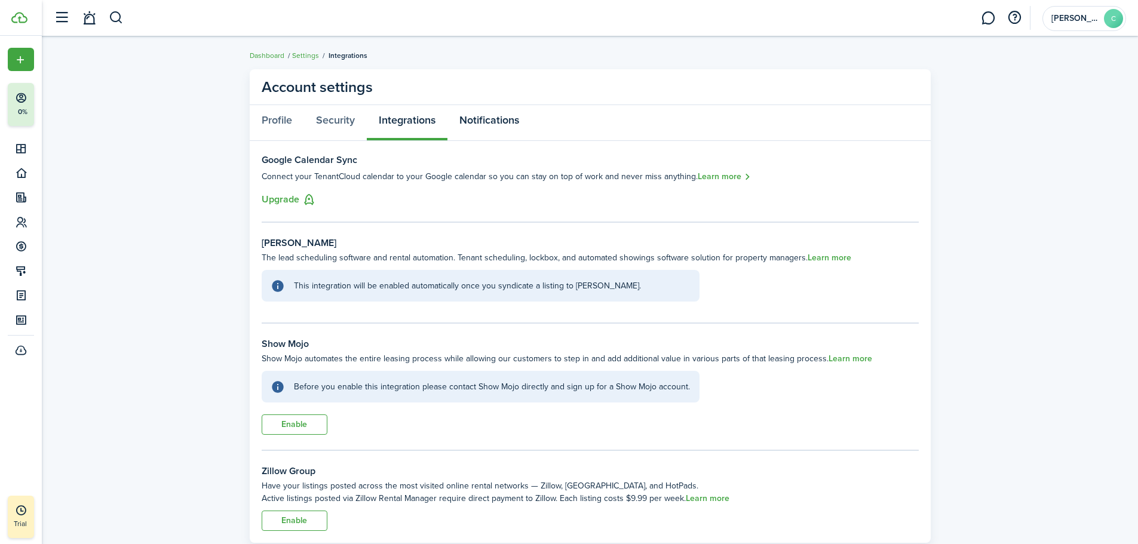
click at [494, 115] on link "Notifications" at bounding box center [490, 123] width 84 height 36
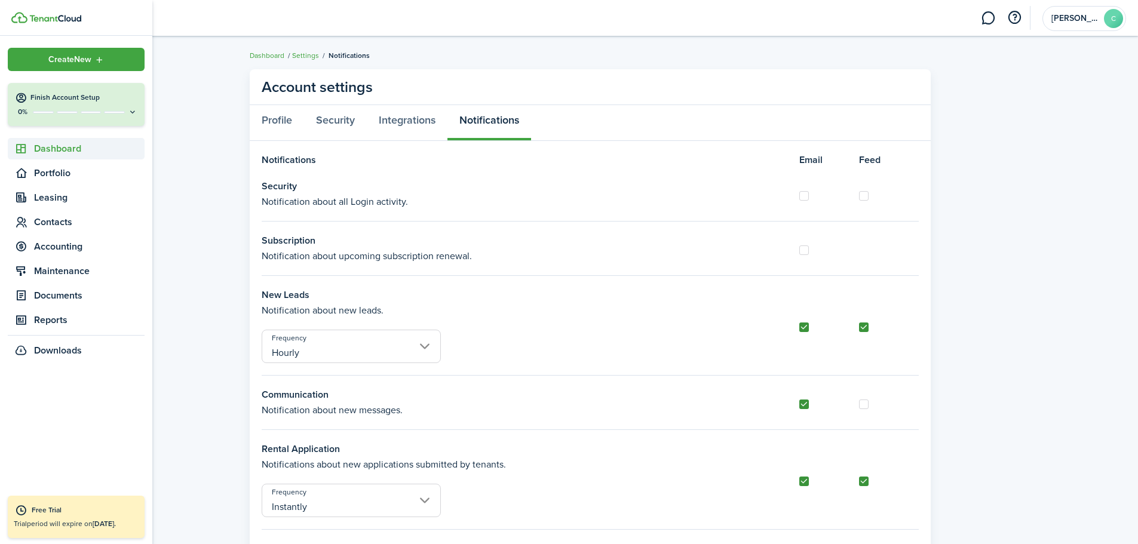
click at [48, 146] on span "Dashboard" at bounding box center [89, 149] width 111 height 14
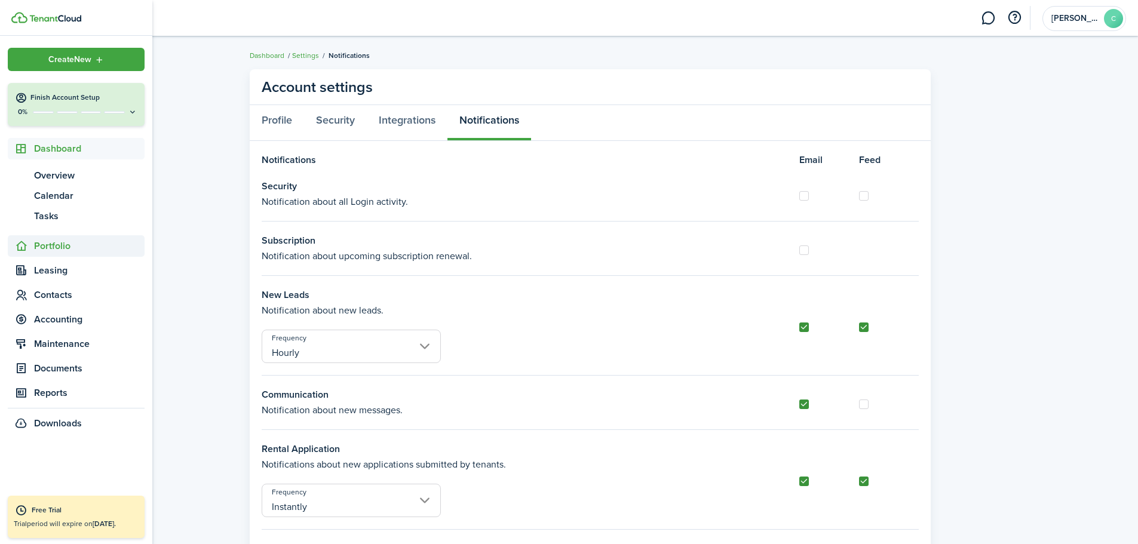
click at [57, 251] on span "Portfolio" at bounding box center [89, 246] width 111 height 14
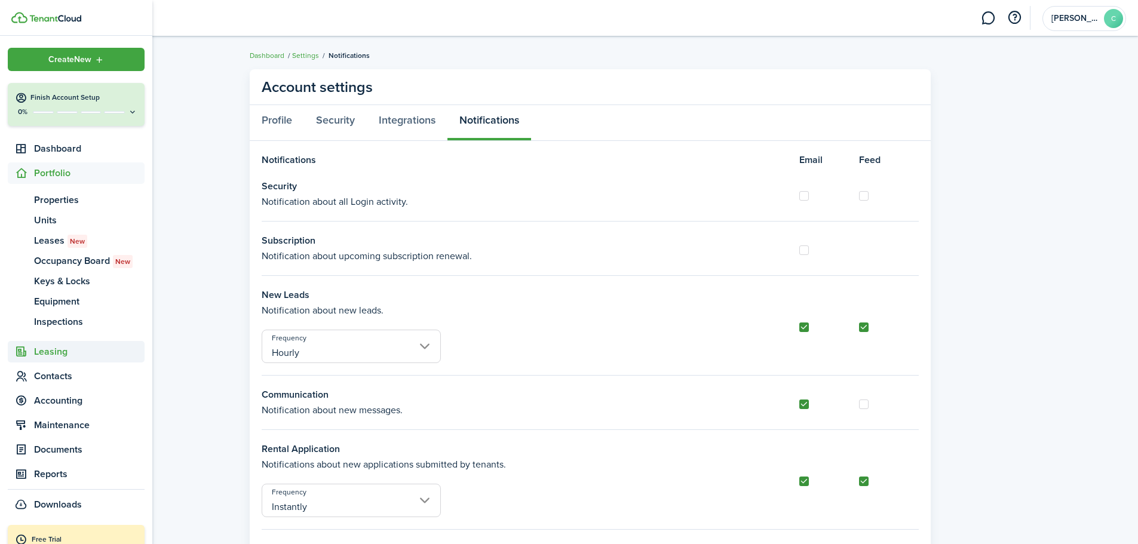
click at [54, 350] on span "Leasing" at bounding box center [89, 352] width 111 height 14
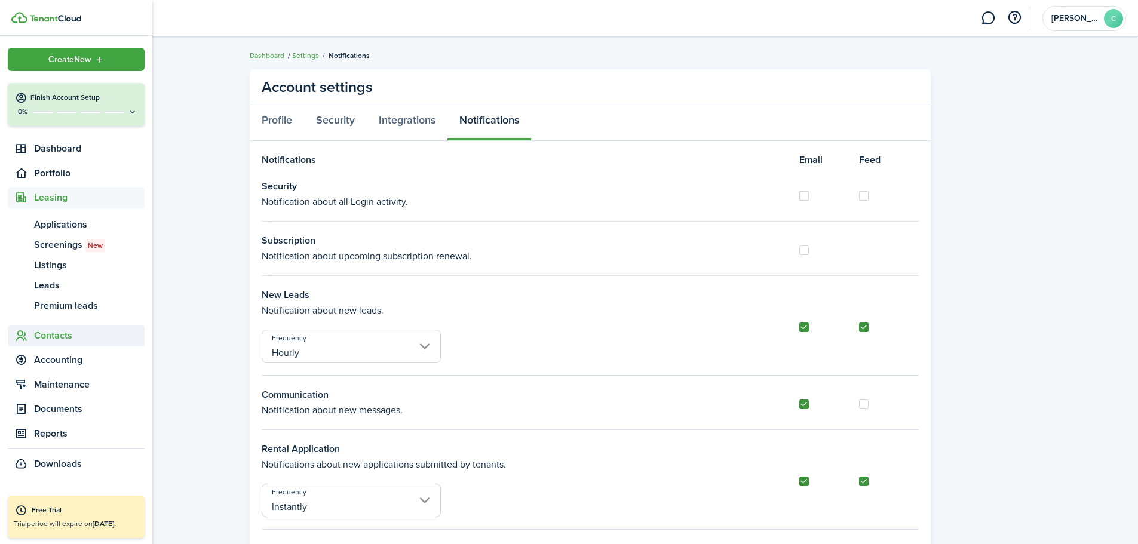
click at [53, 335] on span "Contacts" at bounding box center [89, 336] width 111 height 14
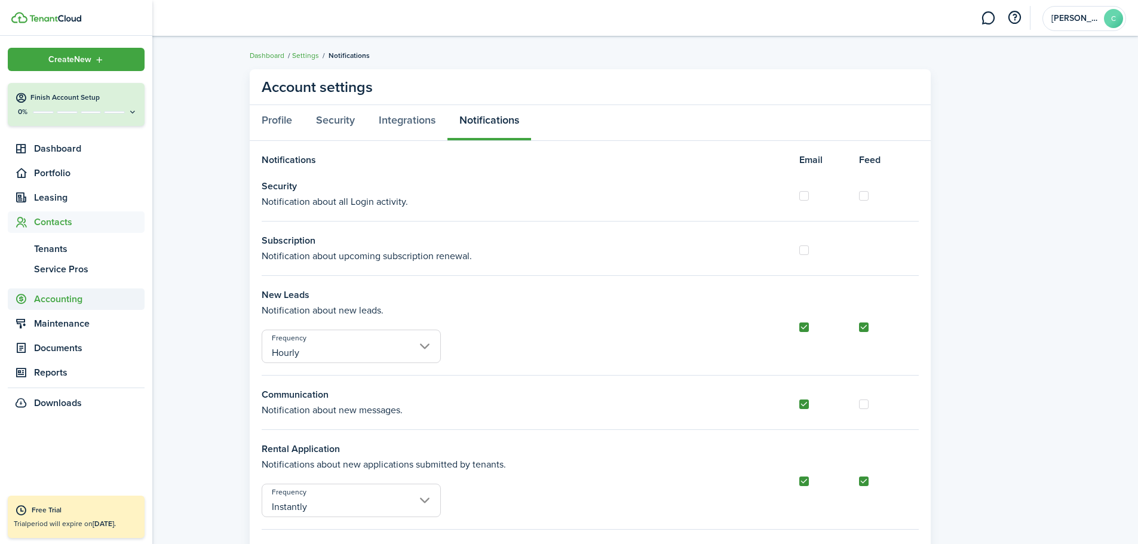
click at [64, 292] on span "Accounting" at bounding box center [89, 299] width 111 height 14
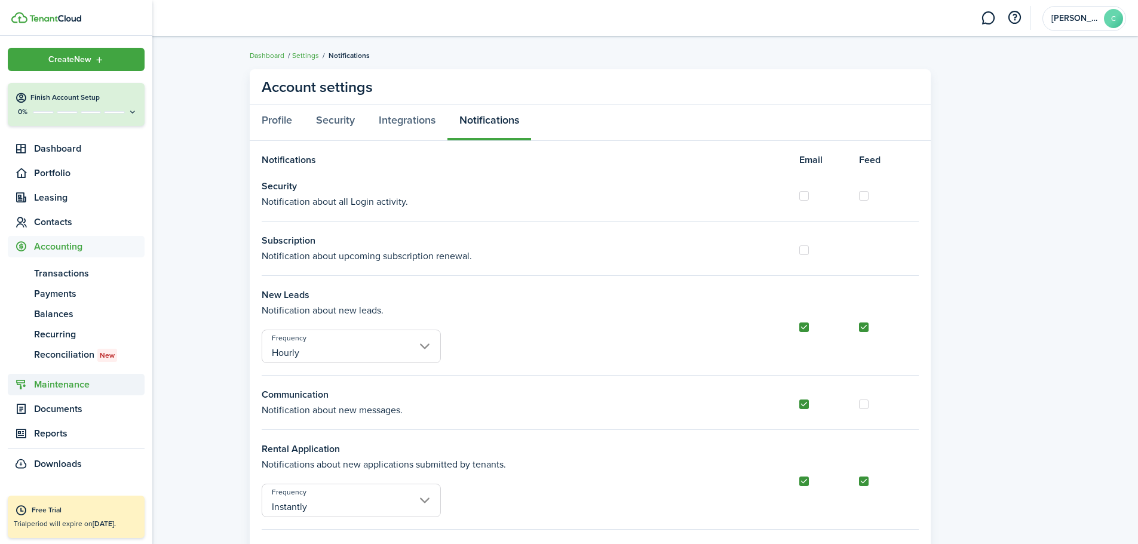
click at [72, 381] on span "Maintenance" at bounding box center [89, 385] width 111 height 14
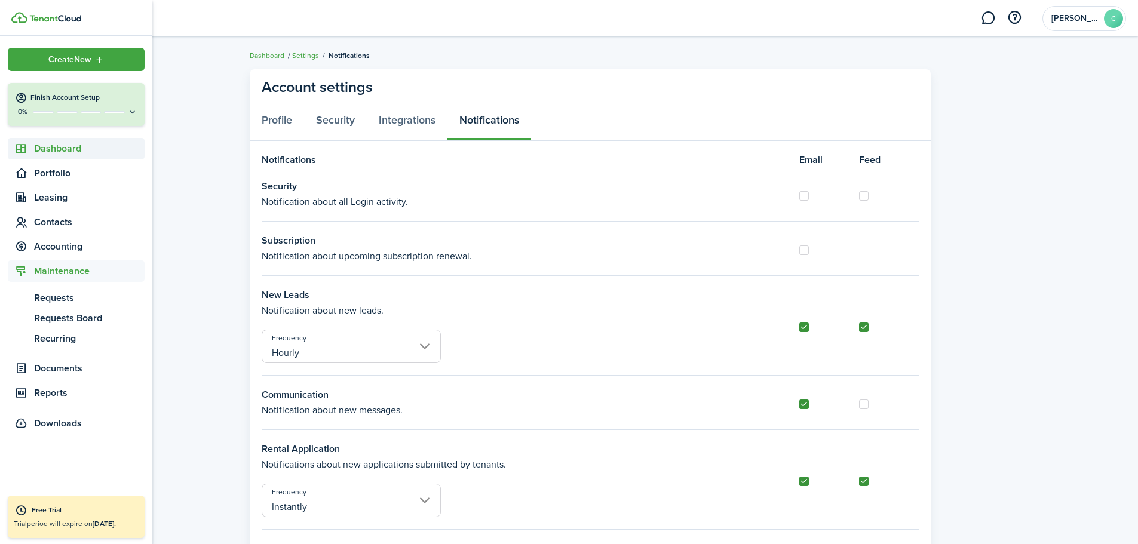
click at [62, 145] on span "Dashboard" at bounding box center [89, 149] width 111 height 14
click at [58, 170] on span "Overview" at bounding box center [89, 175] width 111 height 14
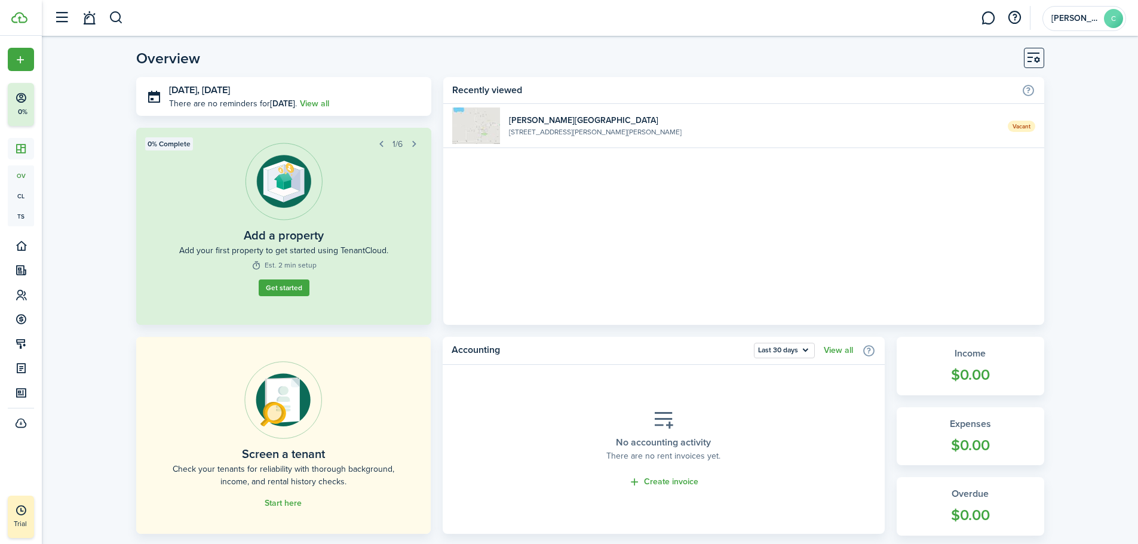
click at [281, 416] on img at bounding box center [283, 400] width 78 height 78
click at [289, 503] on link "Start here" at bounding box center [283, 504] width 37 height 10
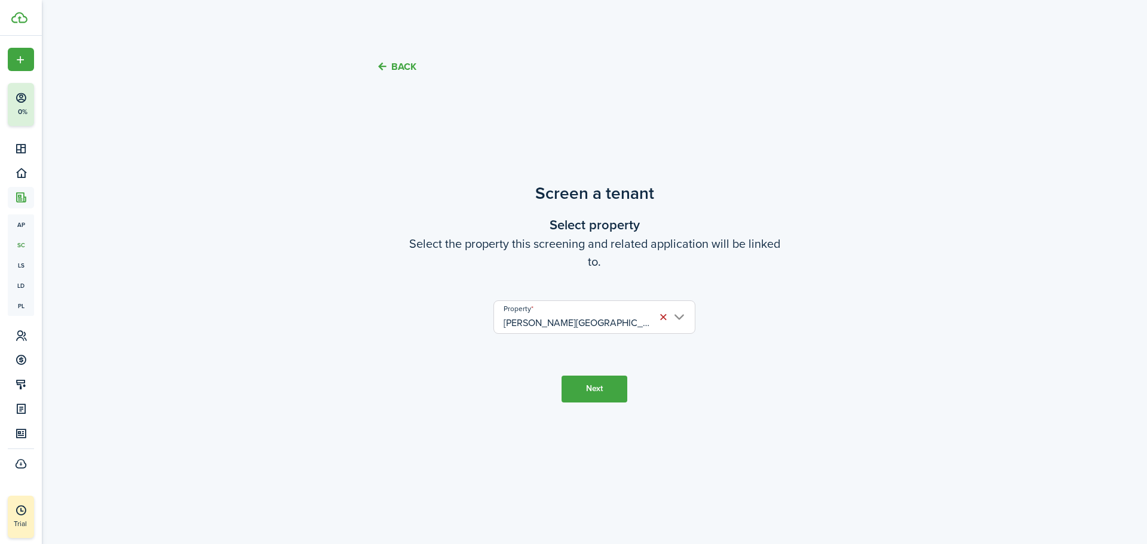
click at [591, 385] on button "Next" at bounding box center [595, 389] width 66 height 27
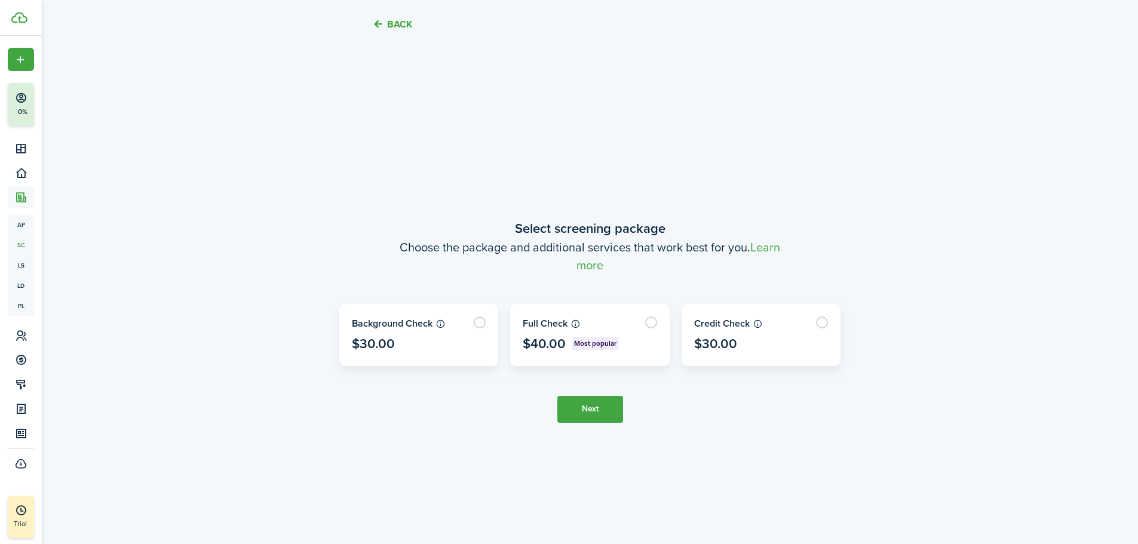
scroll to position [452, 0]
click at [651, 324] on label at bounding box center [590, 334] width 158 height 61
radio input "true"
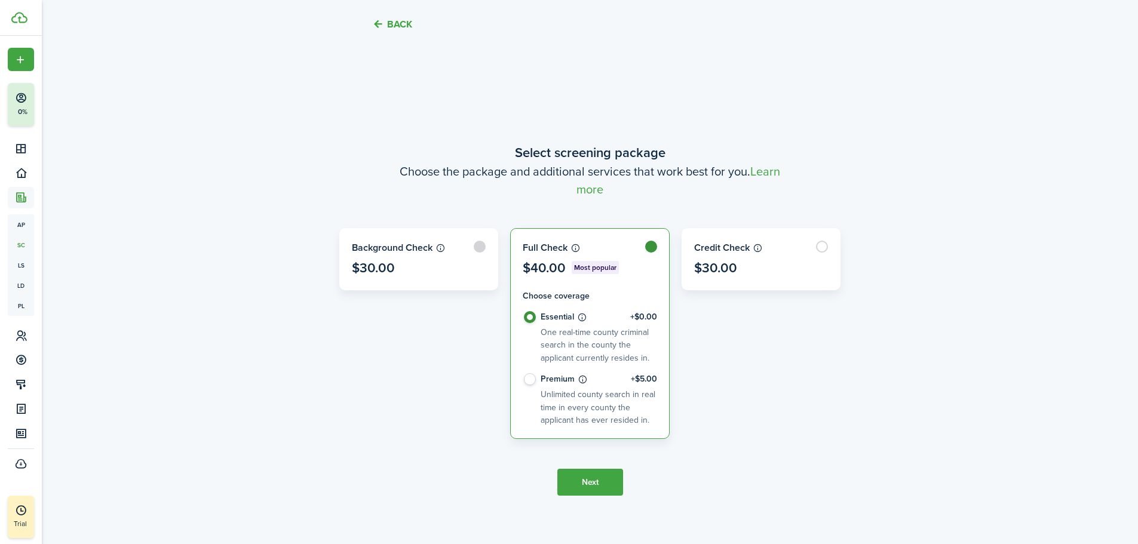
click at [475, 249] on label at bounding box center [419, 259] width 158 height 61
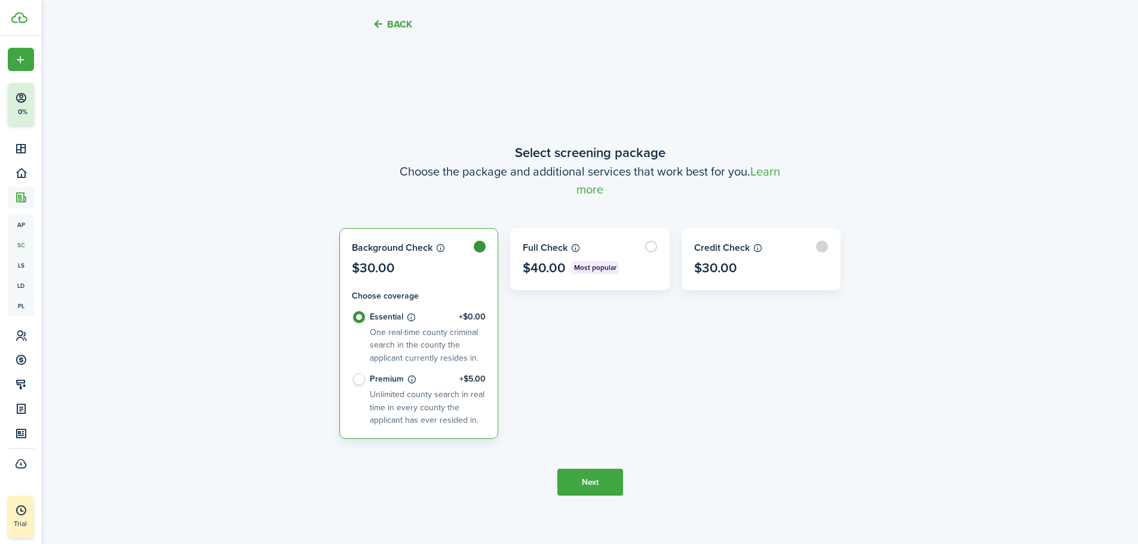
click at [743, 253] on label at bounding box center [761, 259] width 158 height 61
radio input "false"
radio input "true"
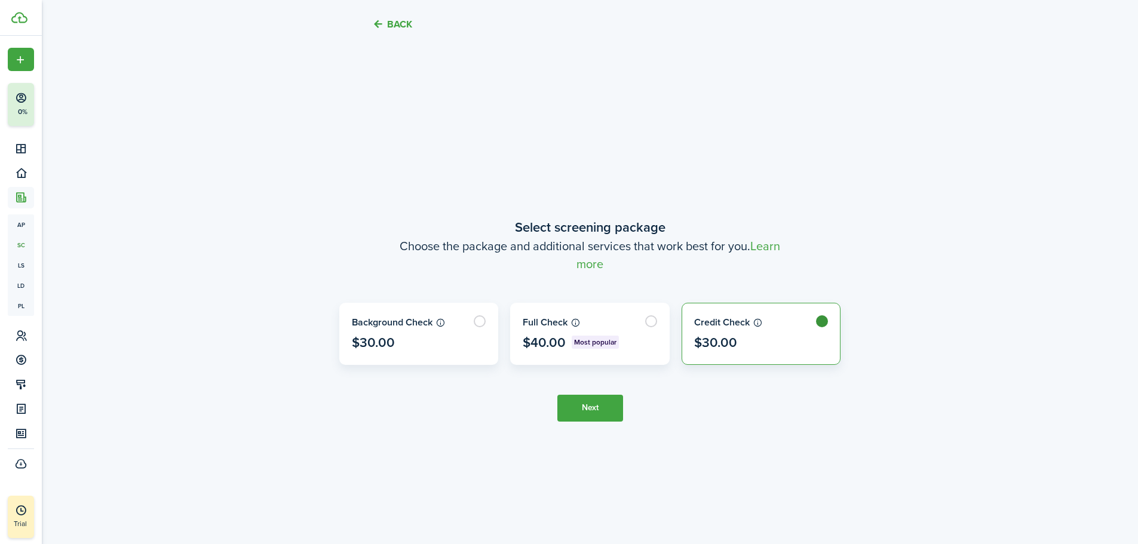
click at [780, 324] on label at bounding box center [761, 334] width 158 height 61
click at [815, 321] on label at bounding box center [761, 334] width 158 height 61
click at [645, 317] on label at bounding box center [590, 334] width 158 height 61
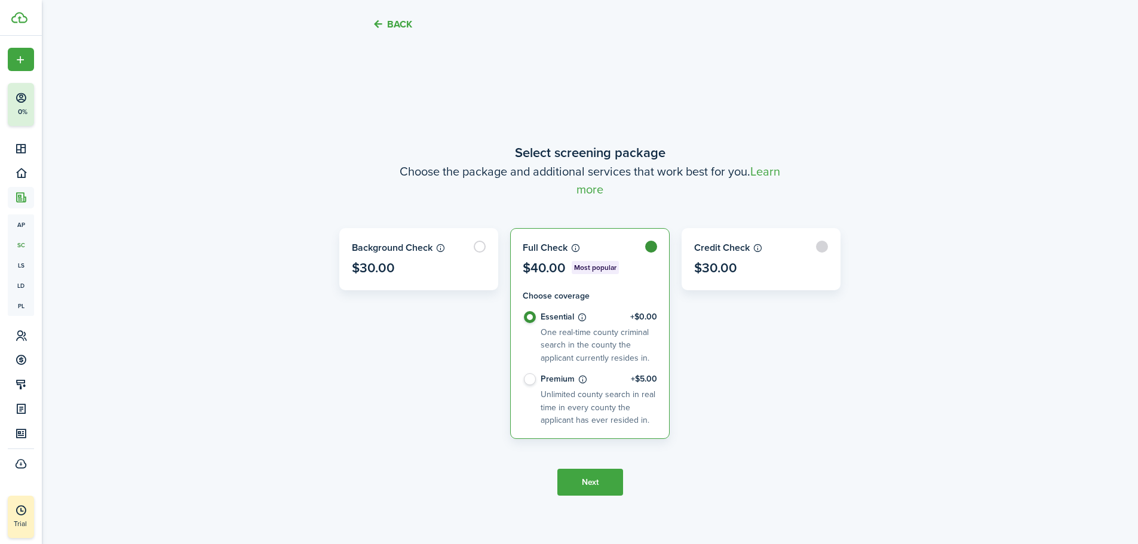
click at [730, 274] on label at bounding box center [761, 259] width 158 height 61
radio input "false"
radio input "true"
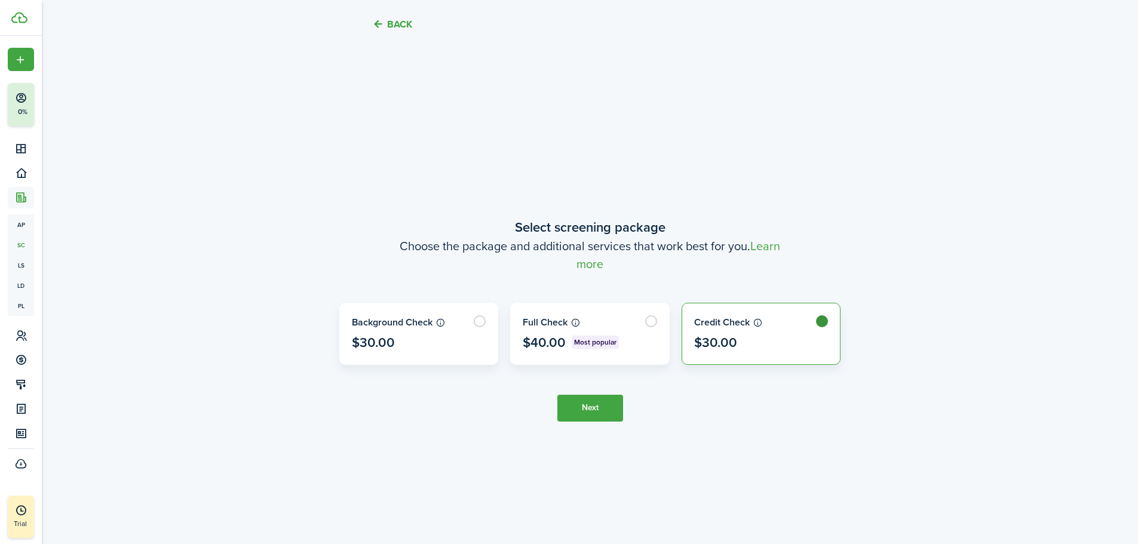
click at [587, 407] on button "Next" at bounding box center [590, 408] width 66 height 27
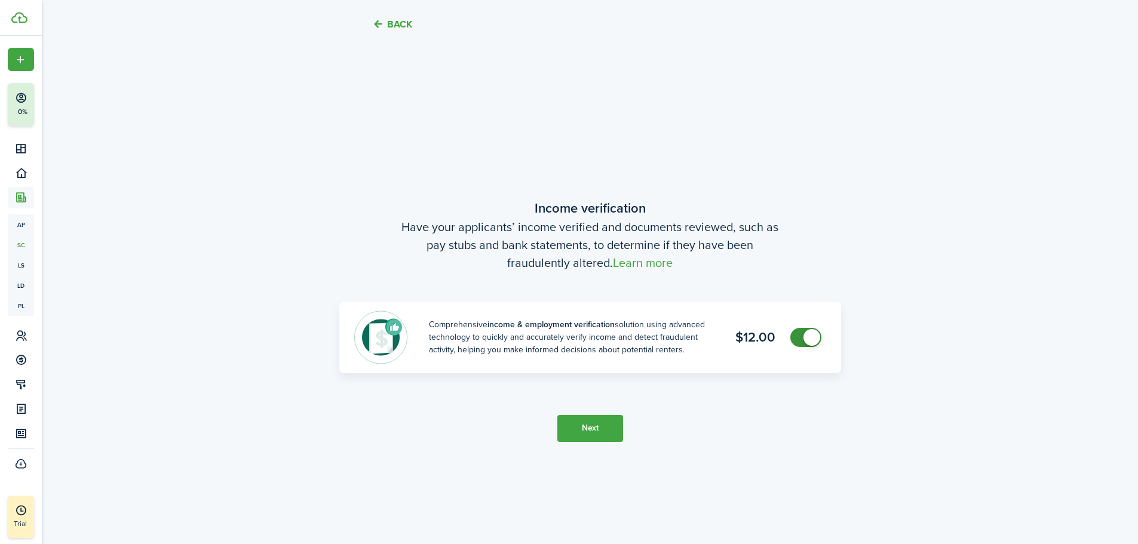
scroll to position [997, 0]
click at [600, 427] on button "Next" at bounding box center [590, 428] width 66 height 27
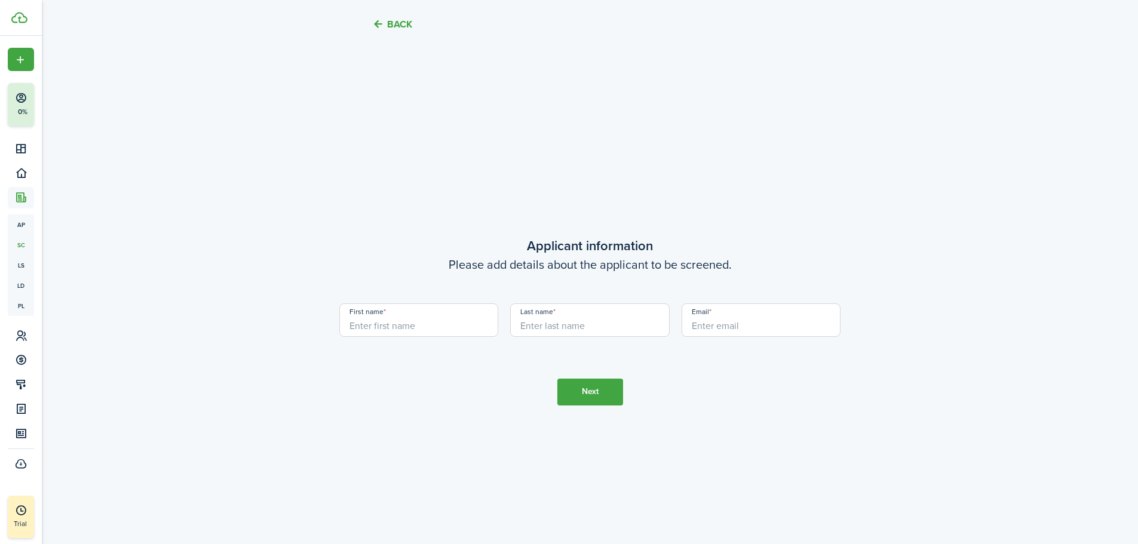
scroll to position [1541, 0]
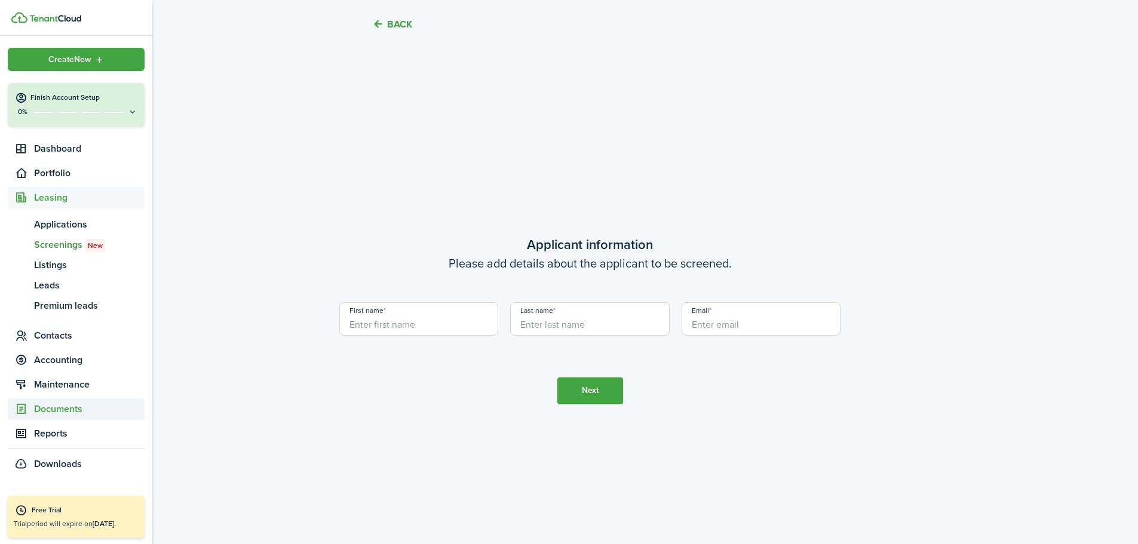
click at [79, 406] on span "Documents" at bounding box center [89, 409] width 111 height 14
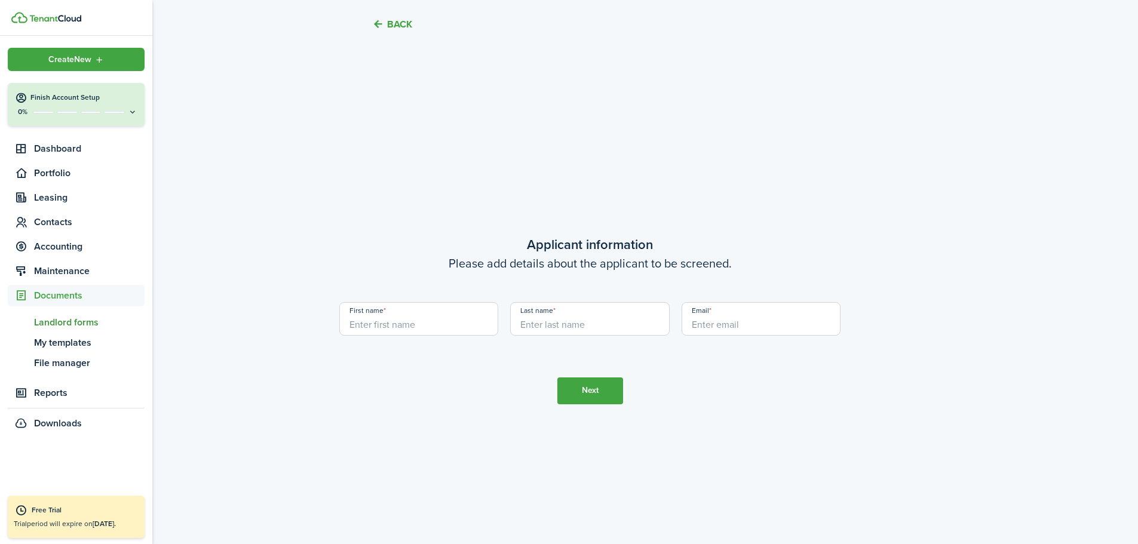
click at [91, 325] on span "Landlord forms" at bounding box center [89, 322] width 111 height 14
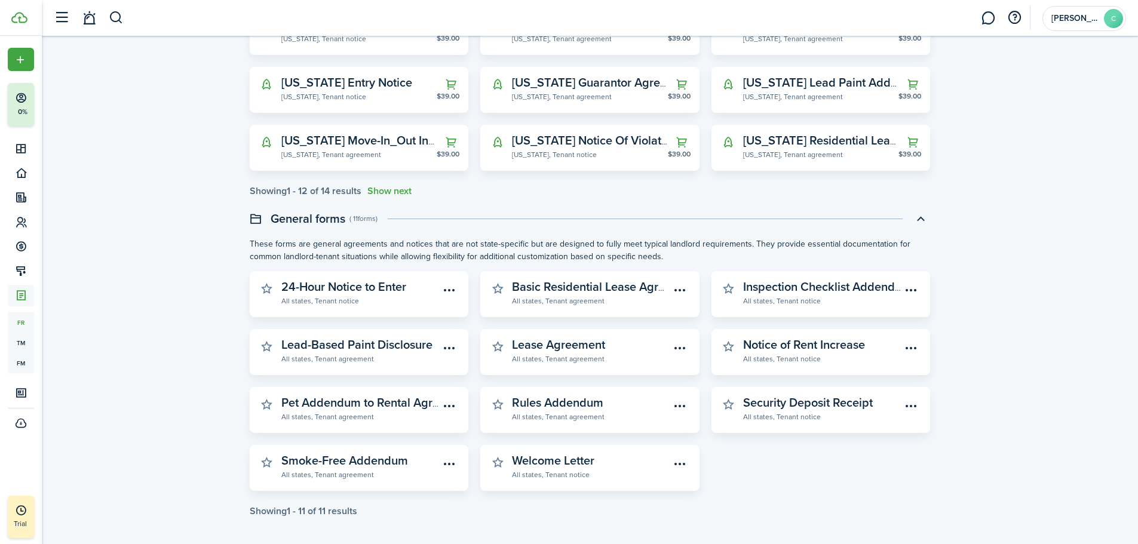
scroll to position [238, 0]
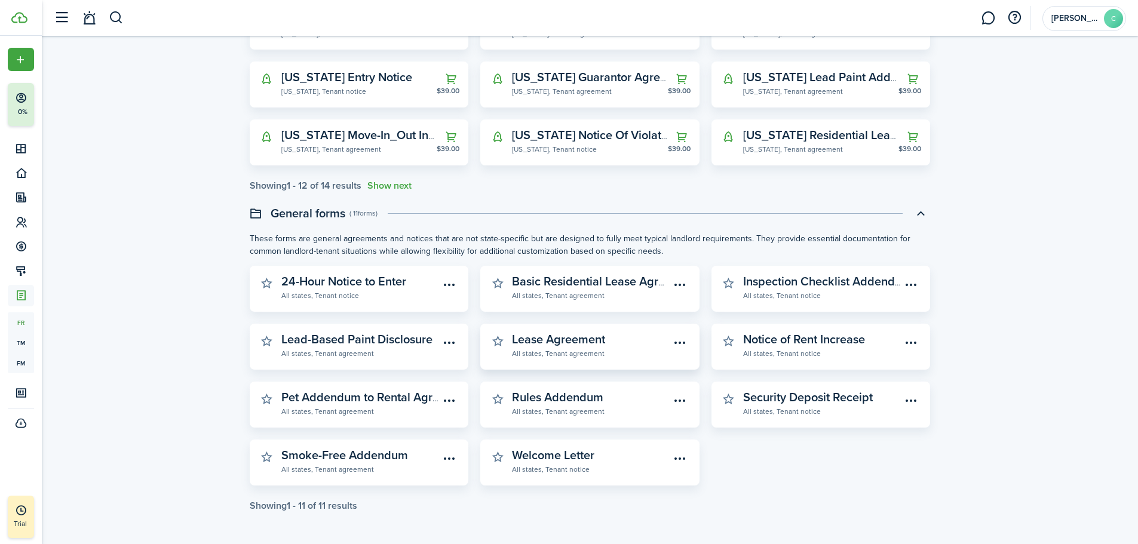
click at [565, 340] on widget-stats-description "Lease Agreement" at bounding box center [558, 339] width 93 height 18
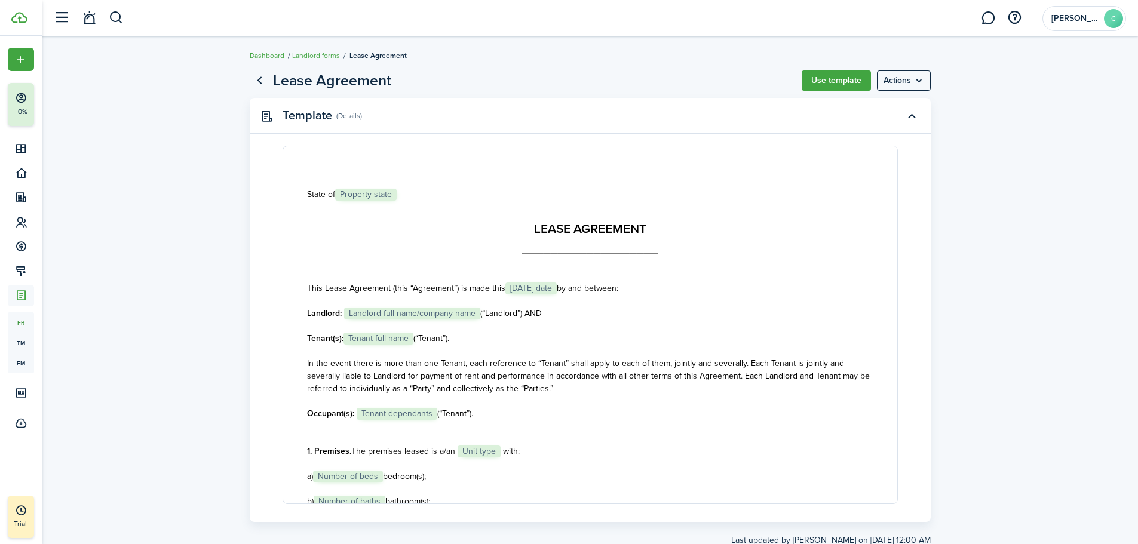
click at [388, 195] on p "State of Property state" at bounding box center [590, 194] width 566 height 13
click at [395, 192] on p "State of Property state" at bounding box center [590, 194] width 566 height 13
drag, startPoint x: 395, startPoint y: 192, endPoint x: 347, endPoint y: 189, distance: 47.9
click at [347, 189] on p "State of Property state" at bounding box center [590, 194] width 566 height 13
click at [844, 77] on button "Use template" at bounding box center [836, 81] width 69 height 20
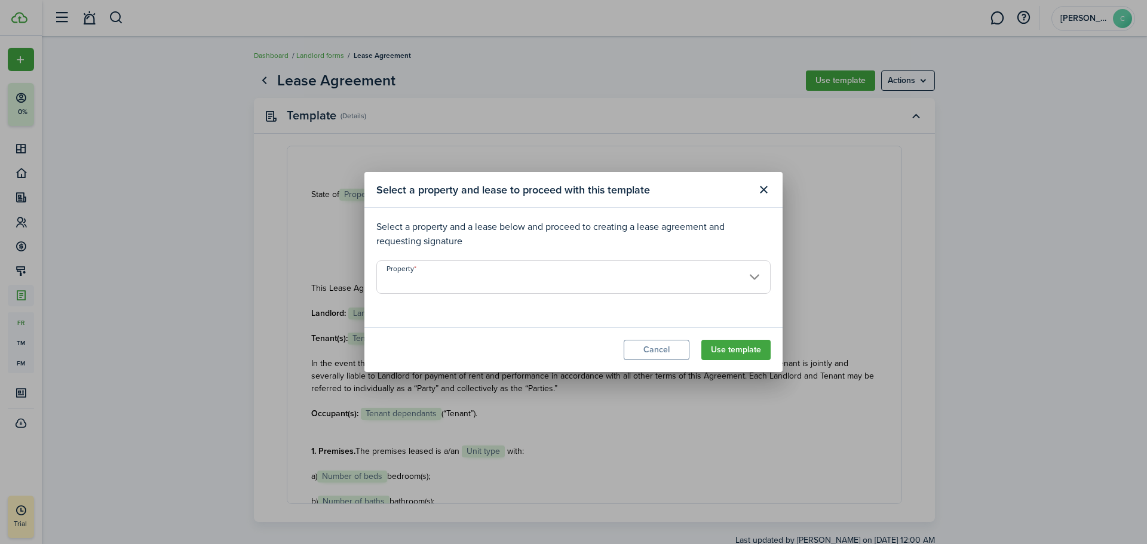
click at [756, 271] on input "Property" at bounding box center [573, 277] width 394 height 33
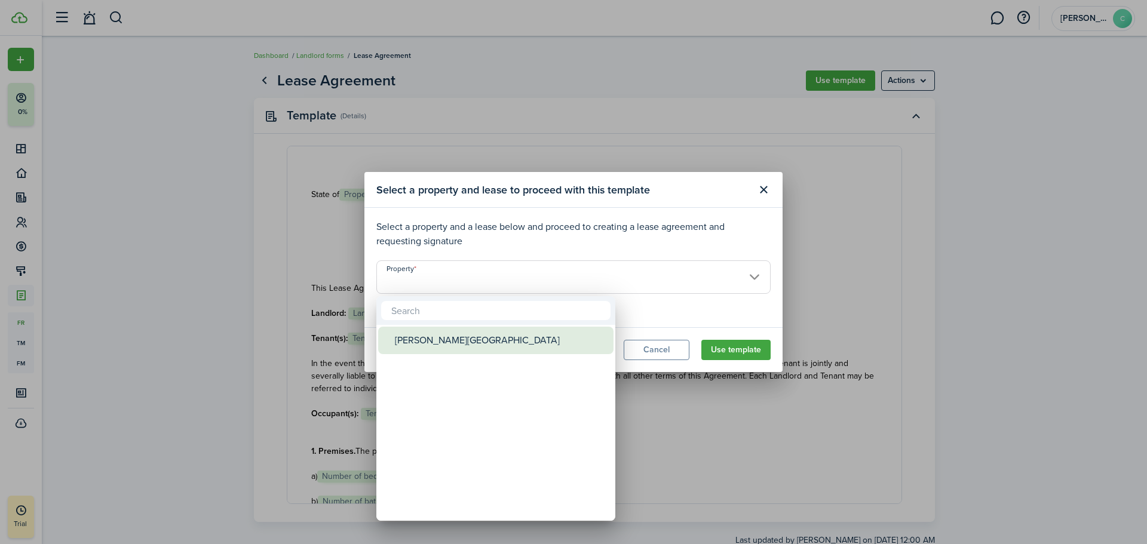
click at [442, 344] on div "[PERSON_NAME][GEOGRAPHIC_DATA]" at bounding box center [501, 340] width 212 height 27
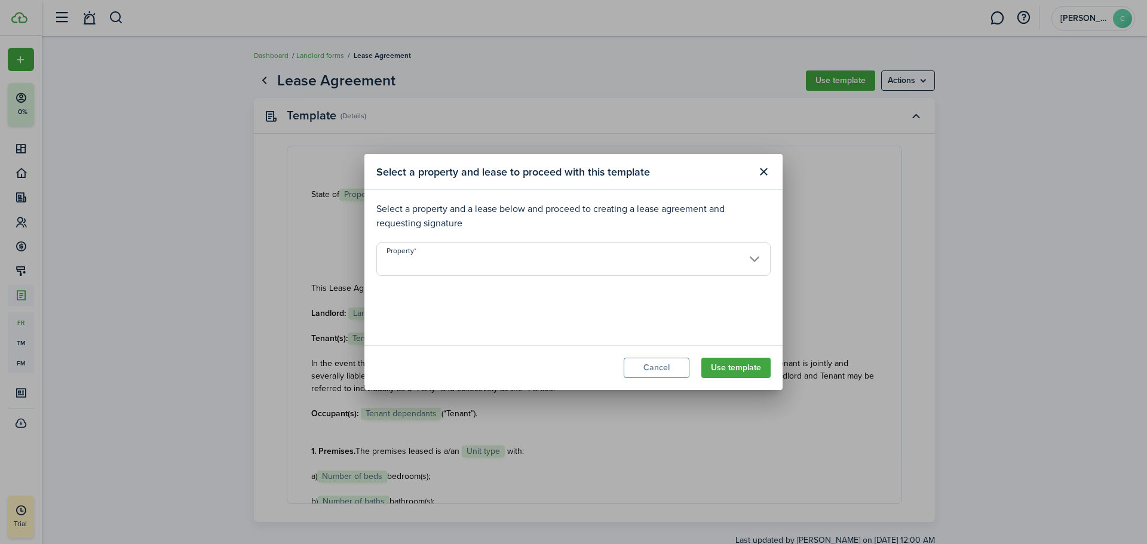
type input "[PERSON_NAME][GEOGRAPHIC_DATA]"
click at [756, 304] on input "Lease" at bounding box center [573, 304] width 394 height 33
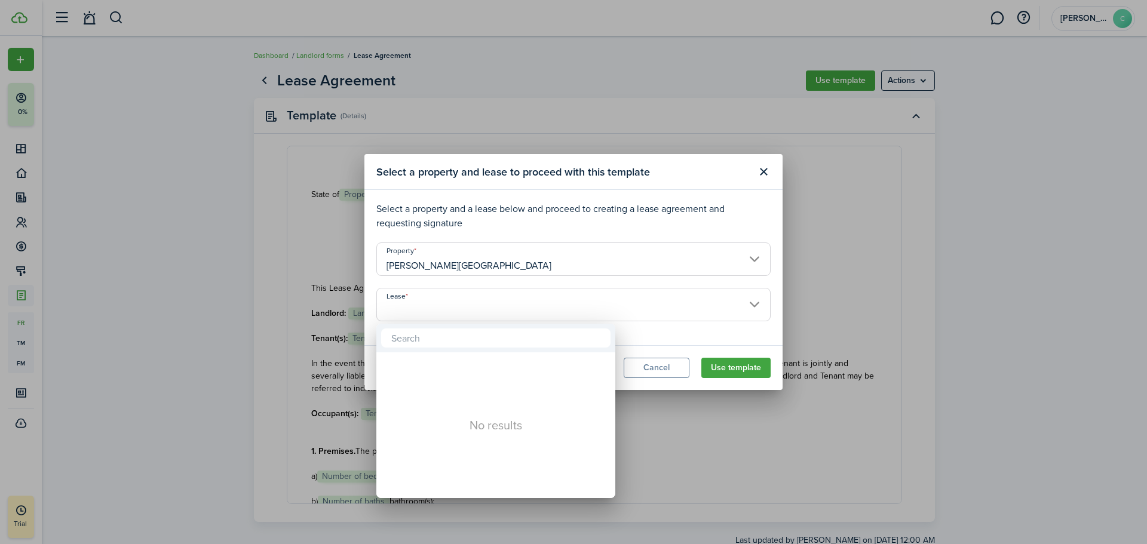
click at [508, 302] on div at bounding box center [573, 272] width 1338 height 736
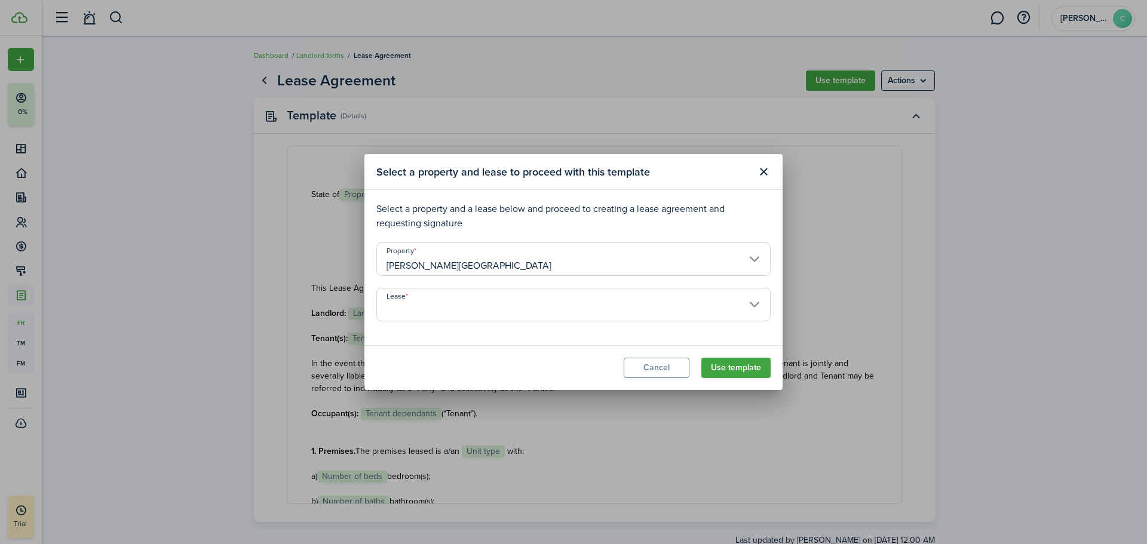
click at [759, 299] on input "Lease" at bounding box center [573, 304] width 394 height 33
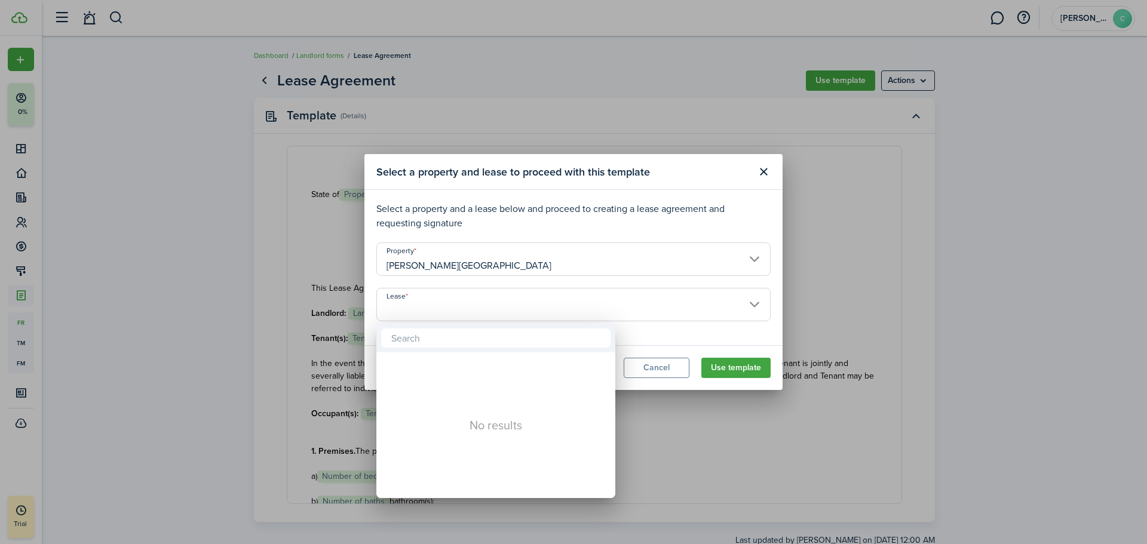
click at [767, 170] on div at bounding box center [573, 272] width 1338 height 736
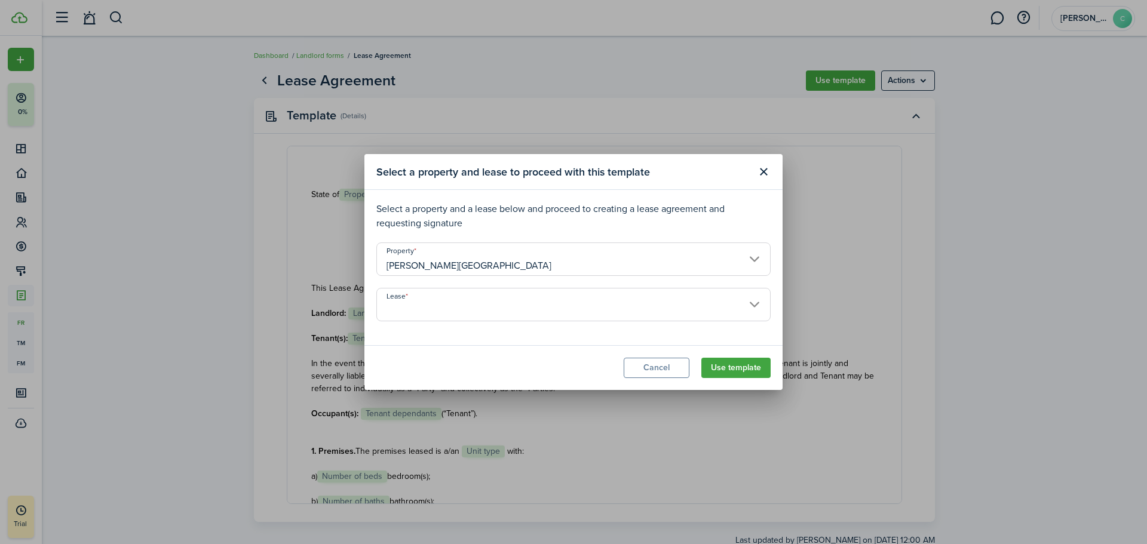
click at [762, 171] on button "Close modal" at bounding box center [763, 172] width 20 height 20
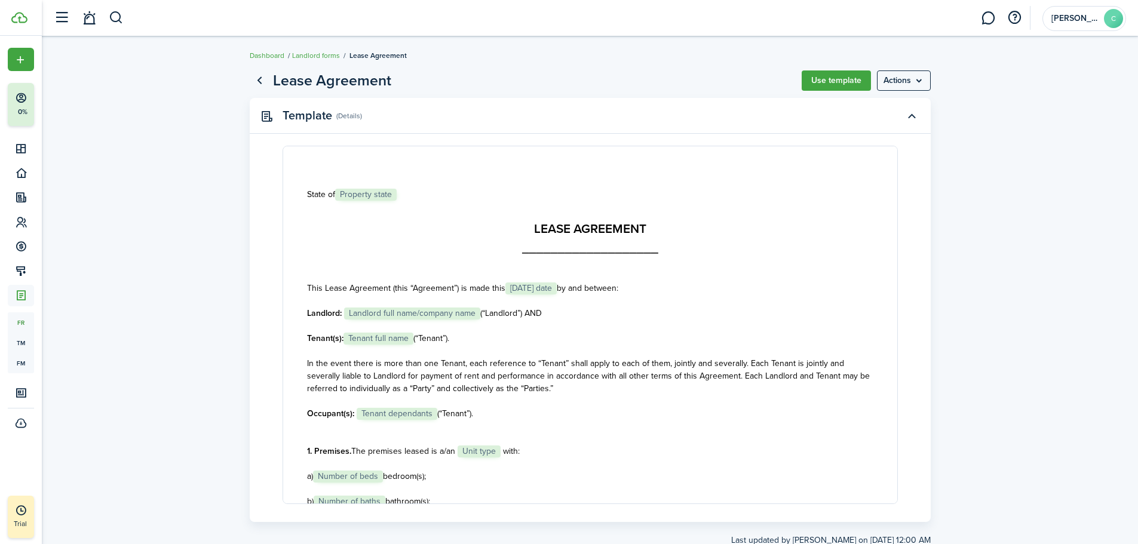
click at [56, 18] on button "button" at bounding box center [61, 18] width 23 height 23
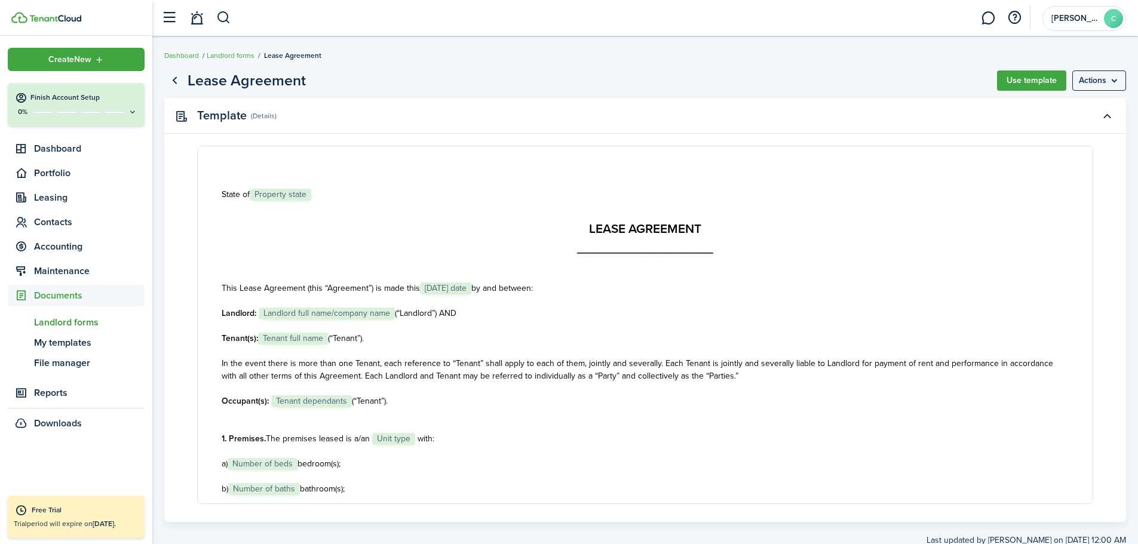
click at [194, 17] on link at bounding box center [196, 18] width 23 height 30
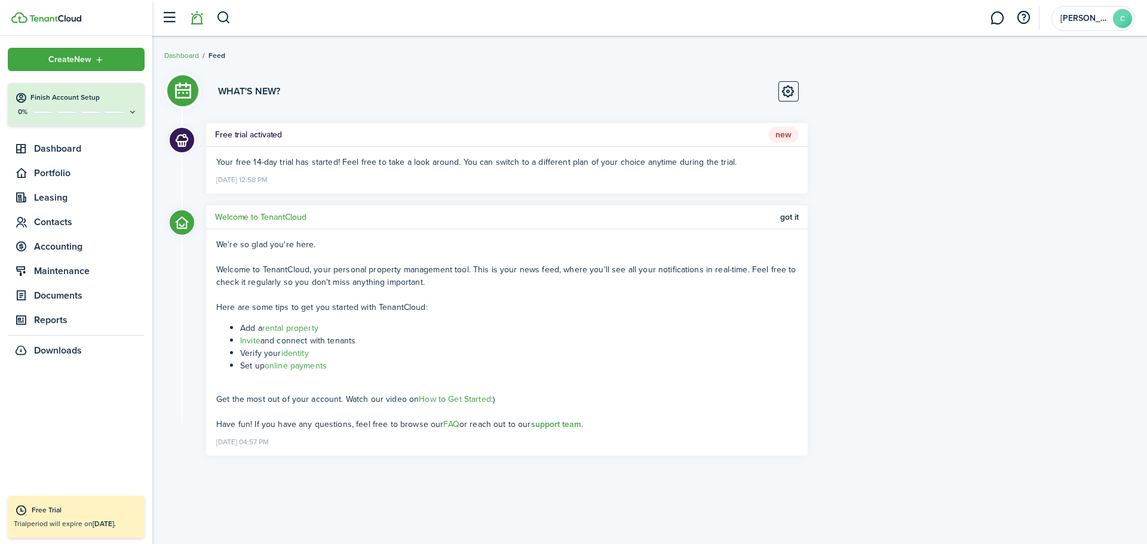
click at [303, 353] on link "identity" at bounding box center [294, 353] width 27 height 13
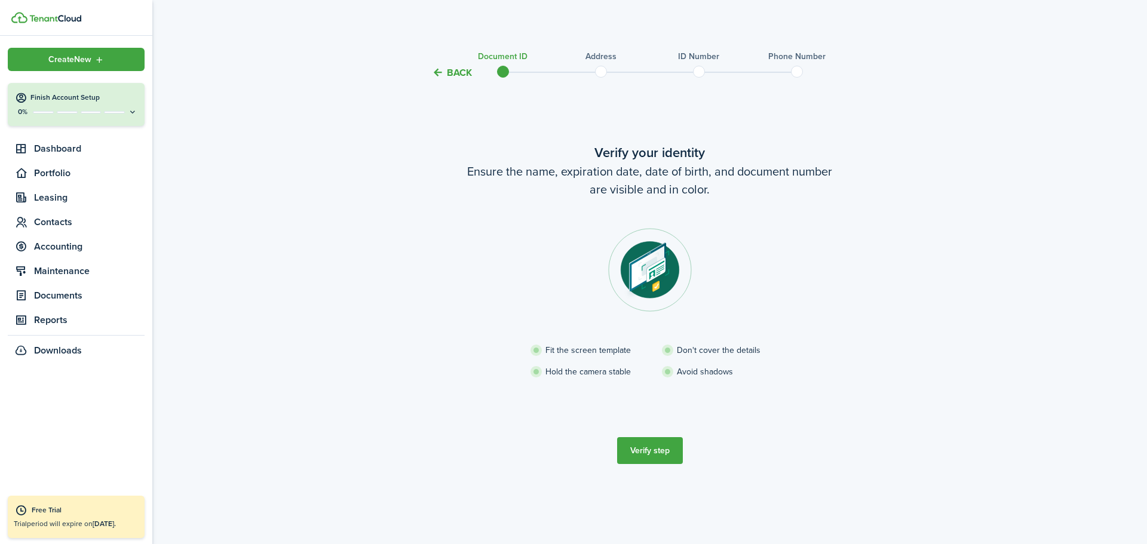
click at [660, 450] on button "Verify step" at bounding box center [650, 450] width 66 height 27
